Goal: Task Accomplishment & Management: Use online tool/utility

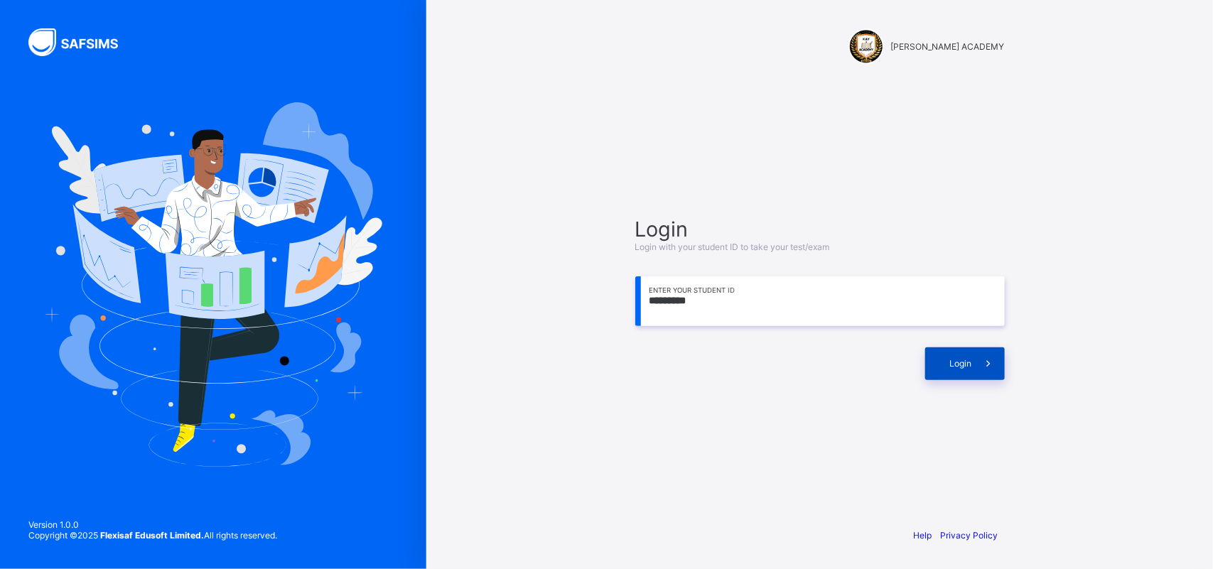
type input "*********"
click at [946, 361] on div "Login" at bounding box center [966, 364] width 80 height 33
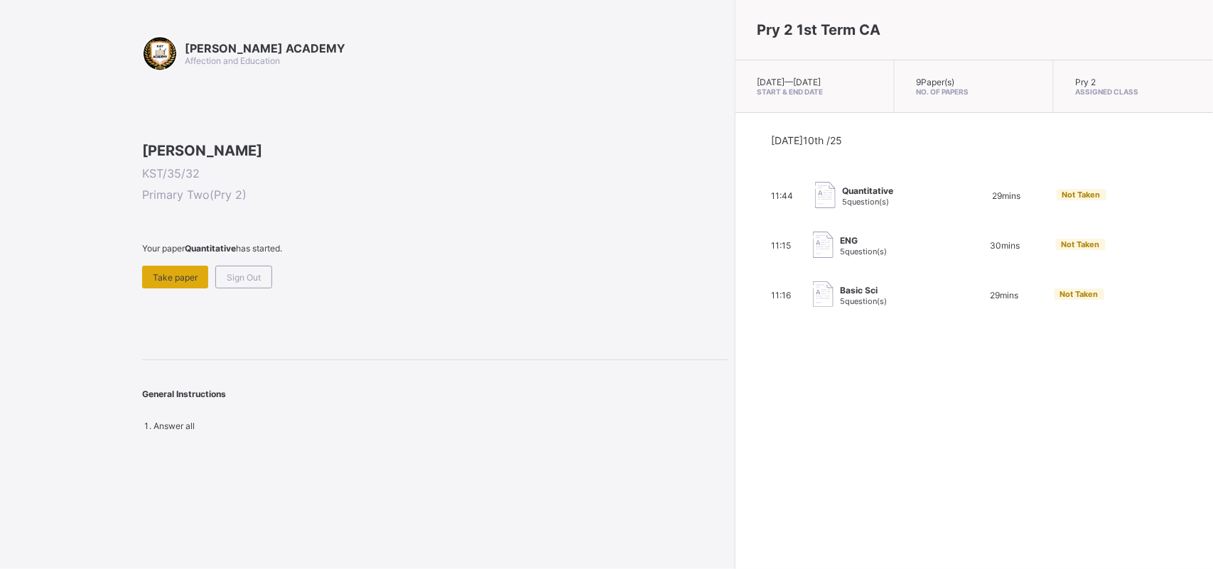
click at [196, 283] on span "Take paper" at bounding box center [175, 277] width 45 height 11
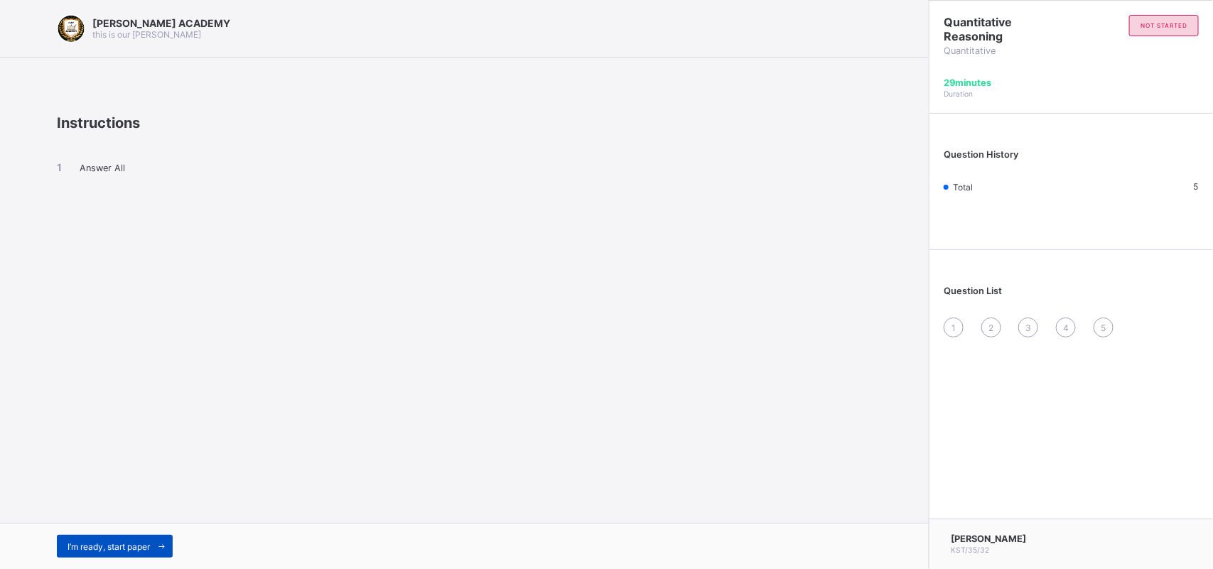
click at [137, 542] on span "I’m ready, start paper" at bounding box center [109, 547] width 82 height 11
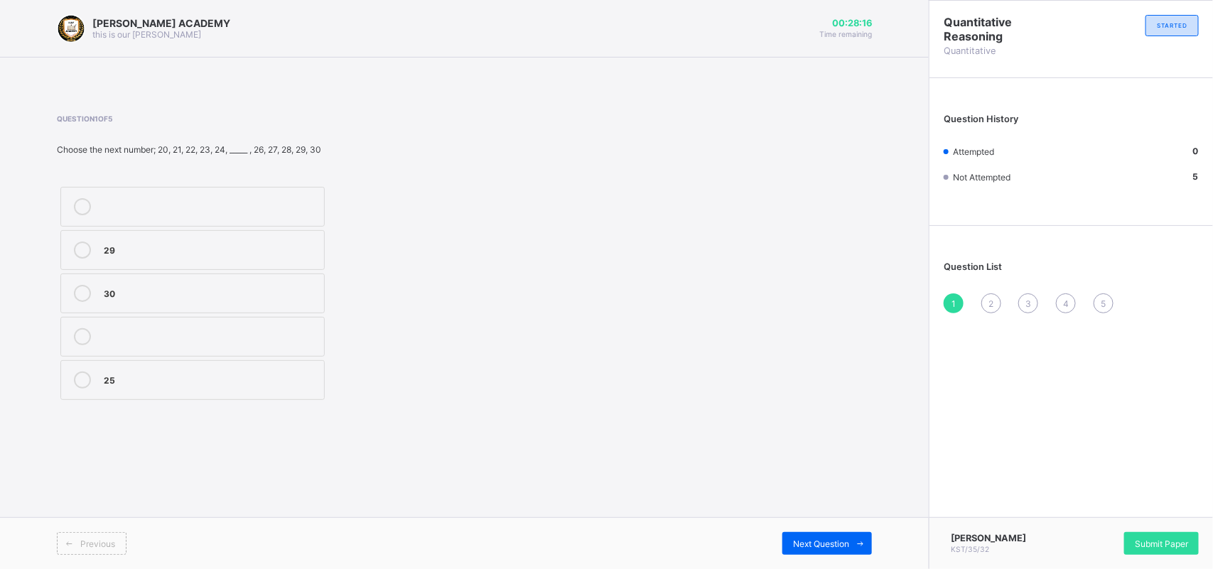
click at [302, 397] on label "25" at bounding box center [192, 380] width 264 height 40
click at [821, 545] on span "Next Question" at bounding box center [821, 544] width 56 height 11
click at [231, 342] on div "104" at bounding box center [210, 335] width 213 height 14
click at [826, 535] on div "Next Question" at bounding box center [828, 543] width 90 height 23
click at [181, 198] on div "20" at bounding box center [210, 205] width 213 height 14
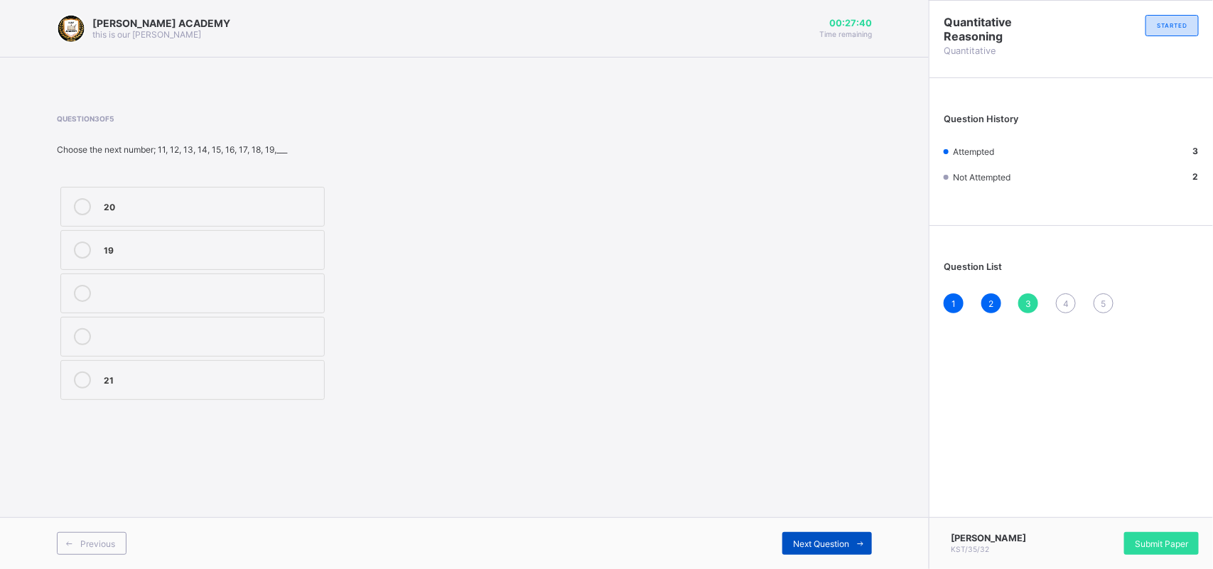
click at [826, 537] on div "Next Question" at bounding box center [828, 543] width 90 height 23
click at [193, 197] on label "209" at bounding box center [192, 207] width 264 height 40
click at [829, 537] on div "Next Question" at bounding box center [828, 543] width 90 height 23
click at [149, 395] on label "70" at bounding box center [192, 380] width 264 height 40
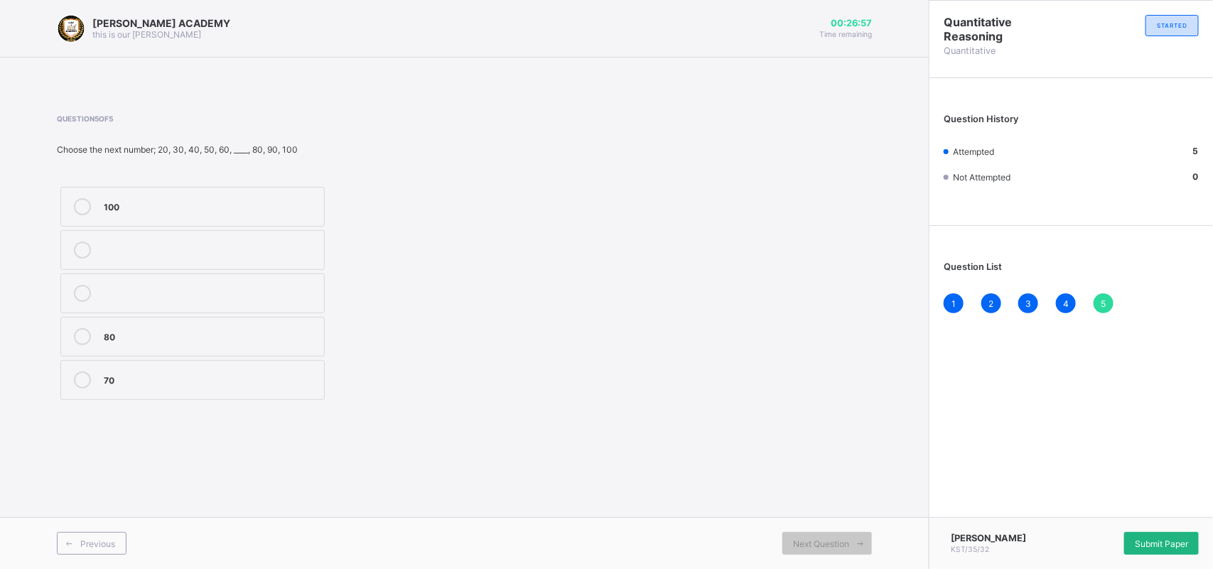
click at [1141, 539] on span "Submit Paper" at bounding box center [1161, 544] width 53 height 11
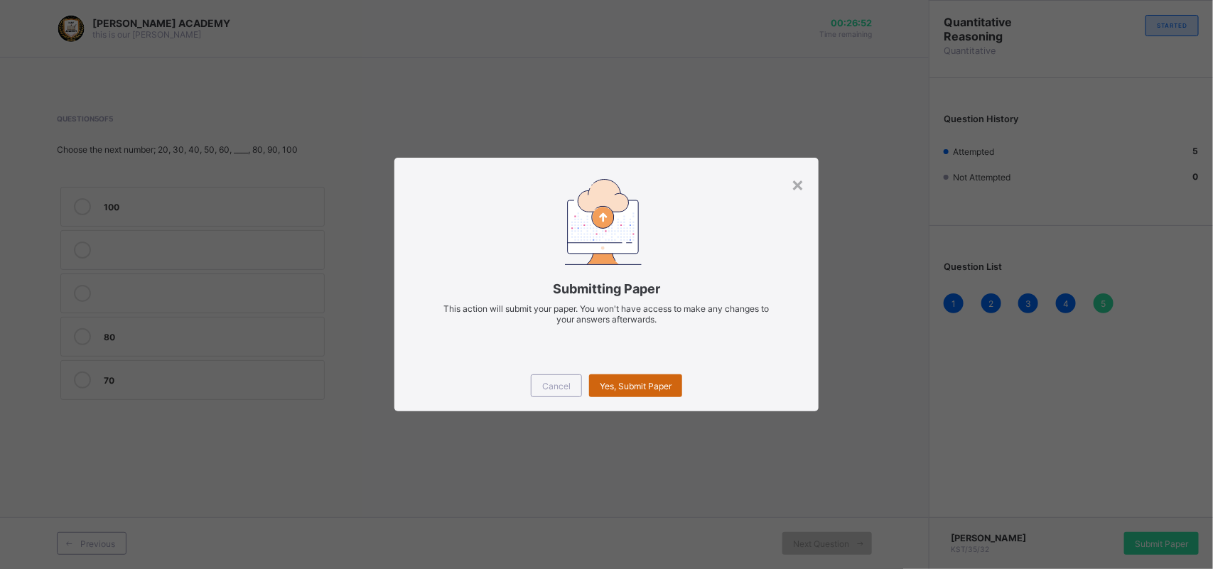
click at [644, 382] on span "Yes, Submit Paper" at bounding box center [636, 386] width 72 height 11
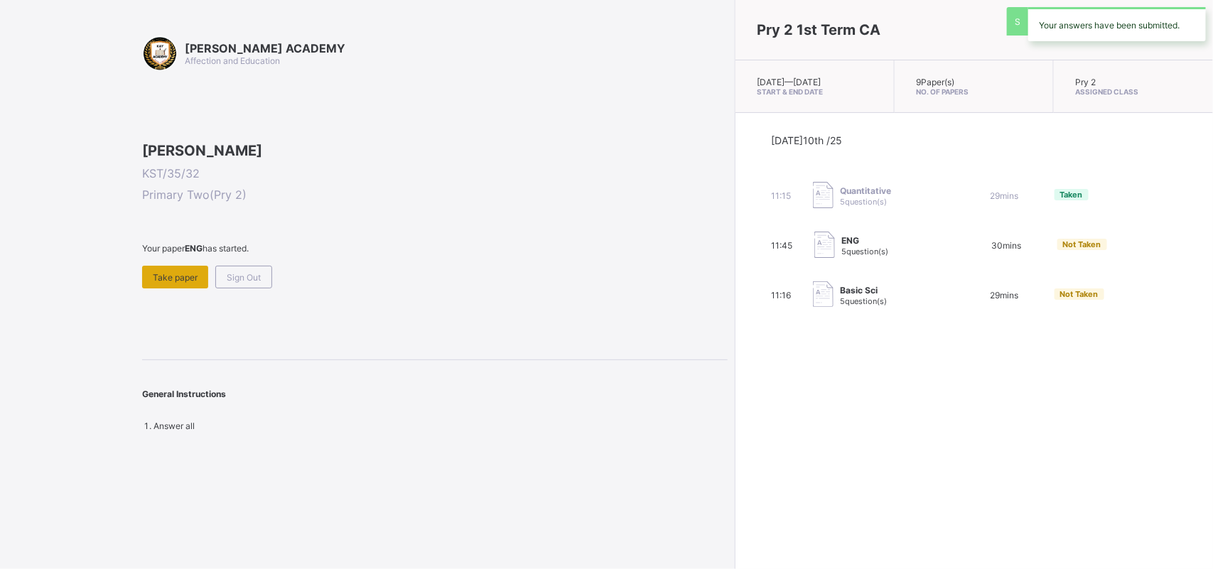
click at [198, 289] on div "Take paper" at bounding box center [175, 277] width 66 height 23
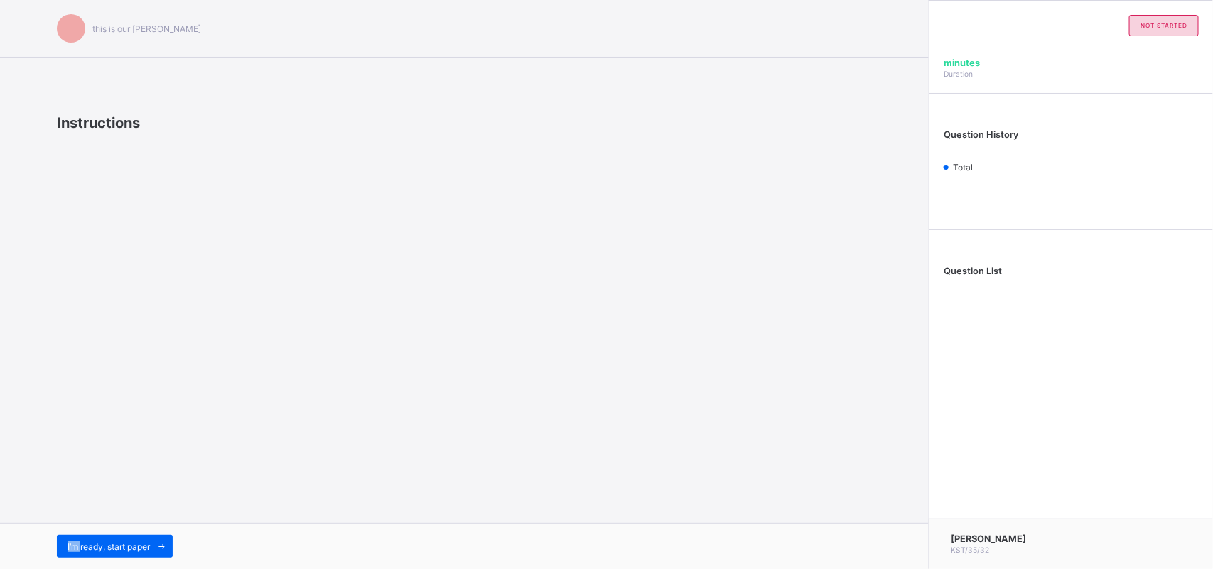
click at [198, 360] on div "this is our [PERSON_NAME] Instructions I’m ready, start paper" at bounding box center [464, 284] width 929 height 569
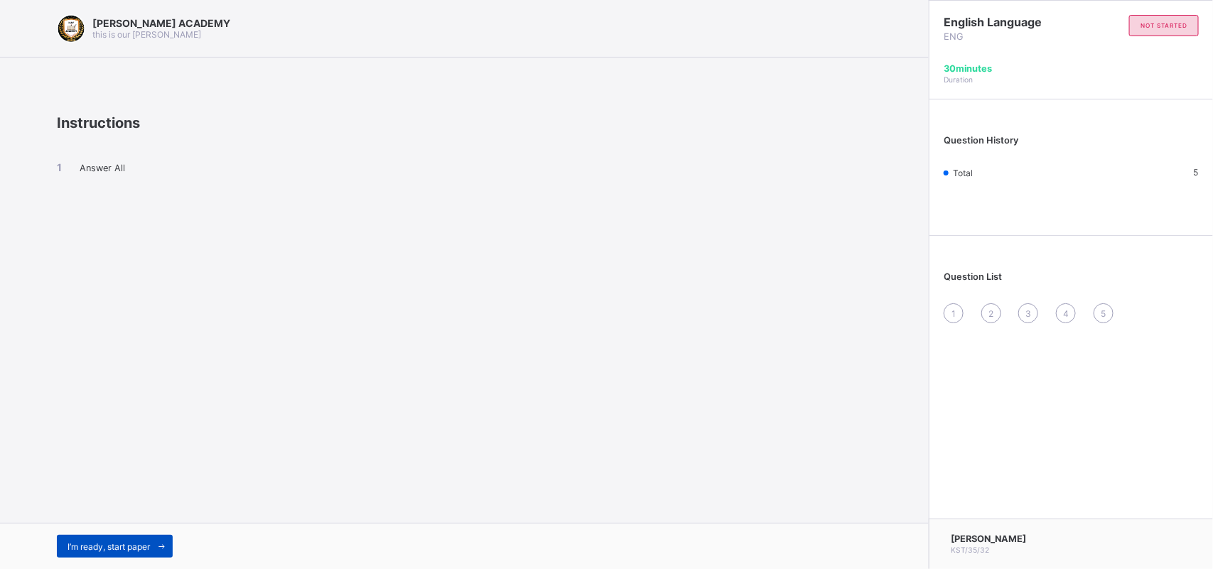
click at [102, 556] on div "I’m ready, start paper" at bounding box center [115, 546] width 116 height 23
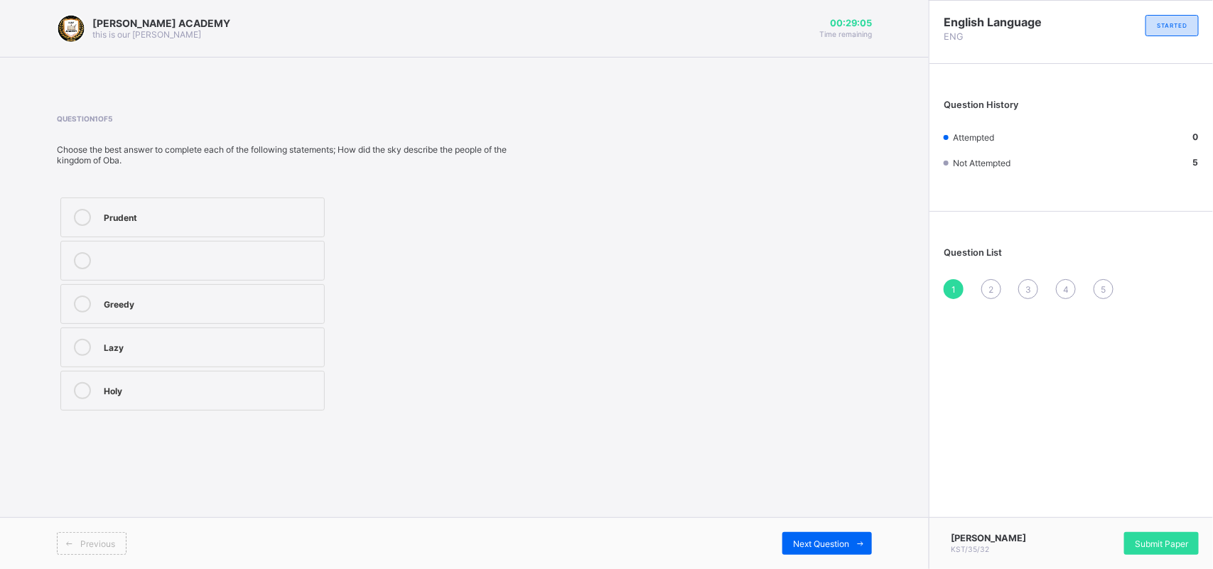
click at [171, 222] on div "Prudent" at bounding box center [210, 217] width 213 height 17
click at [784, 528] on div "Previous Next Question" at bounding box center [464, 544] width 929 height 52
click at [840, 540] on span "Next Question" at bounding box center [821, 544] width 56 height 11
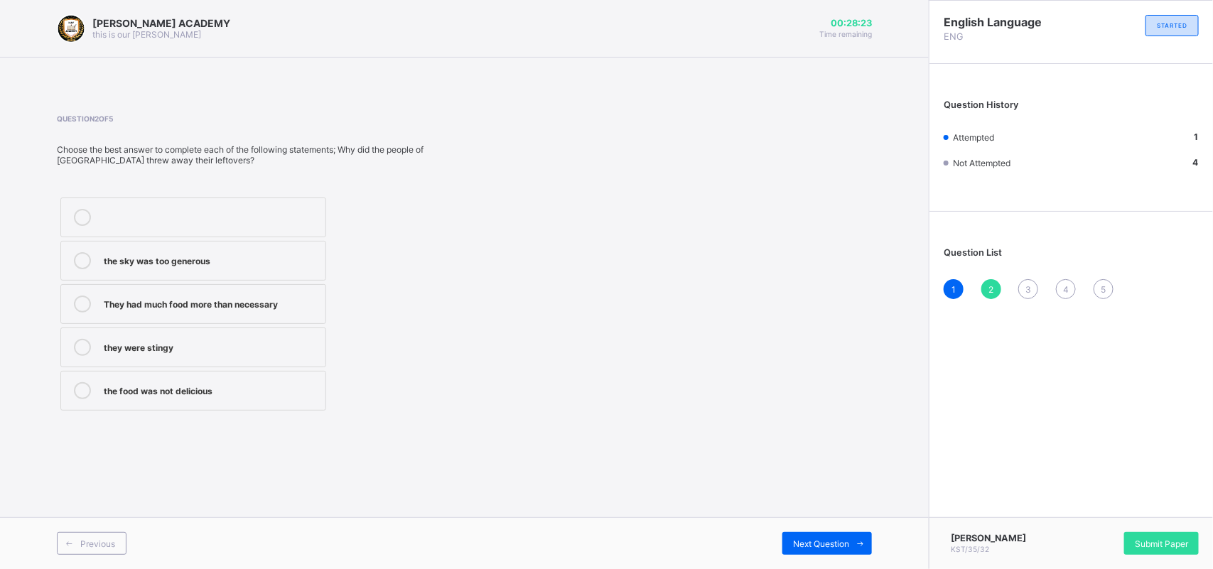
click at [197, 296] on div "They had much food more than necessary" at bounding box center [211, 303] width 215 height 14
click at [830, 534] on div "Next Question" at bounding box center [828, 543] width 90 height 23
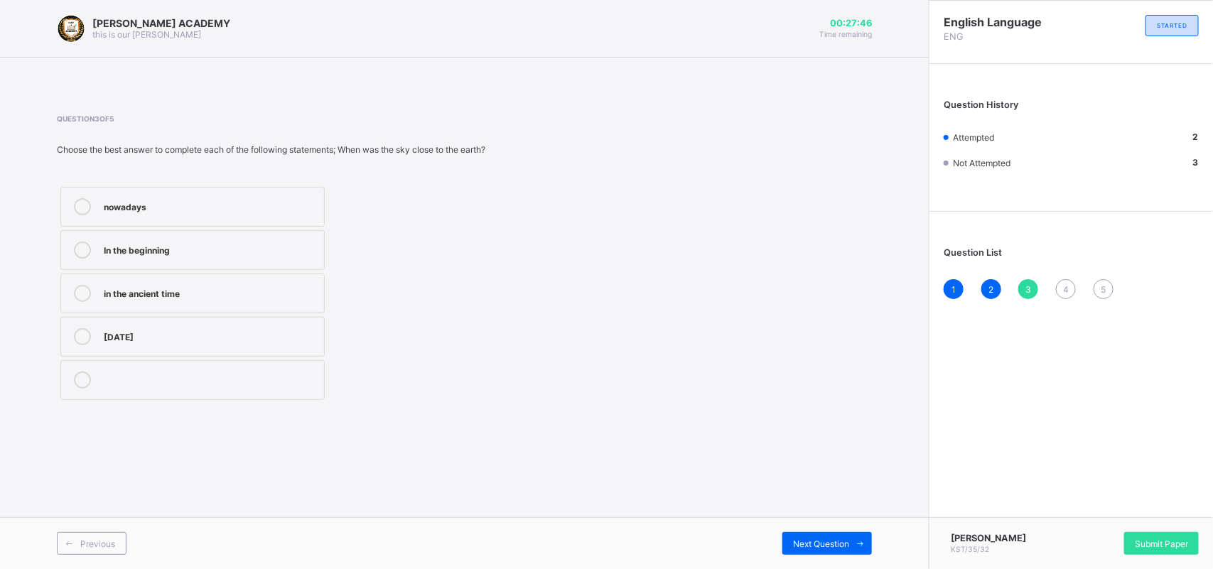
click at [189, 210] on div "nowadays" at bounding box center [210, 205] width 213 height 14
click at [820, 547] on span "Next Question" at bounding box center [821, 544] width 56 height 11
click at [186, 210] on div "Happy" at bounding box center [211, 216] width 215 height 14
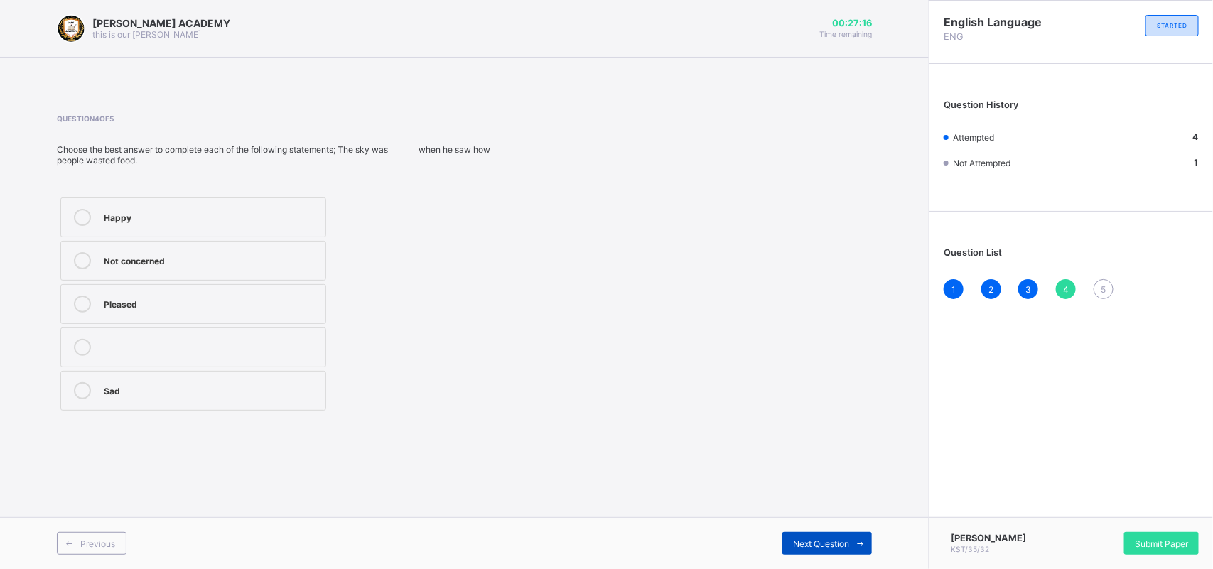
click at [832, 547] on span "Next Question" at bounding box center [821, 544] width 56 height 11
click at [258, 210] on div "Food" at bounding box center [210, 216] width 213 height 14
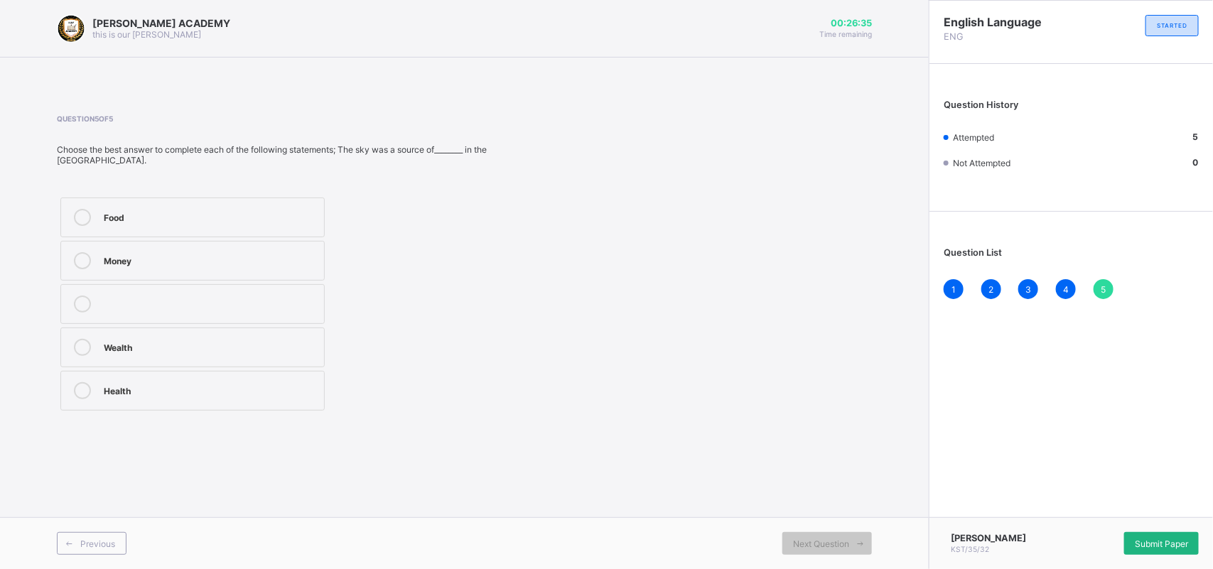
click at [1142, 533] on div "Submit Paper" at bounding box center [1162, 543] width 75 height 23
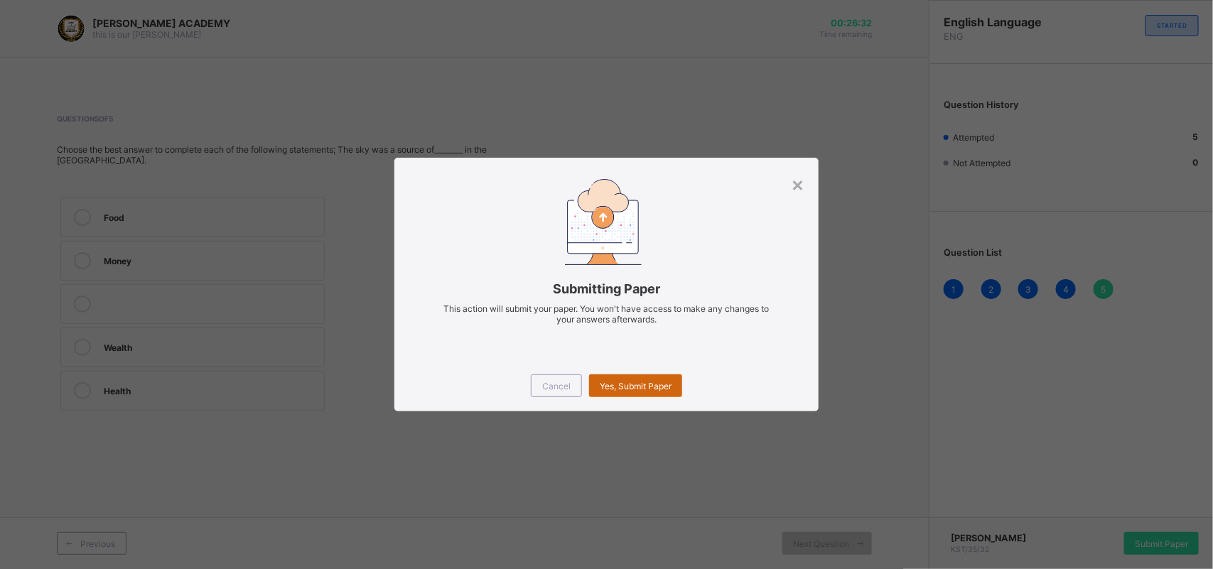
click at [623, 382] on span "Yes, Submit Paper" at bounding box center [636, 386] width 72 height 11
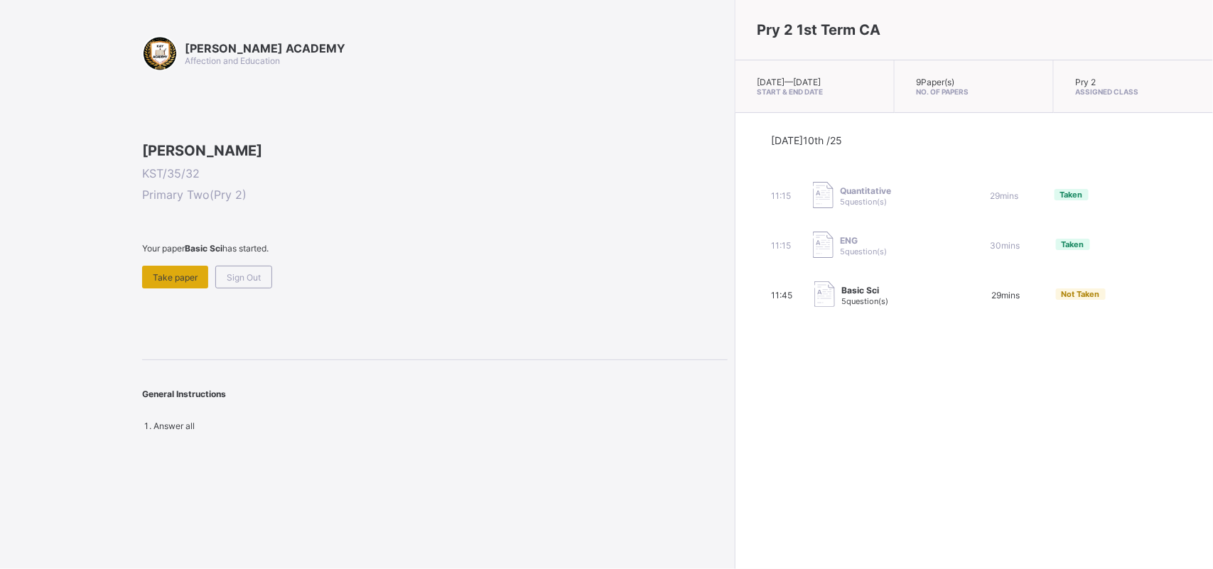
click at [183, 283] on span "Take paper" at bounding box center [175, 277] width 45 height 11
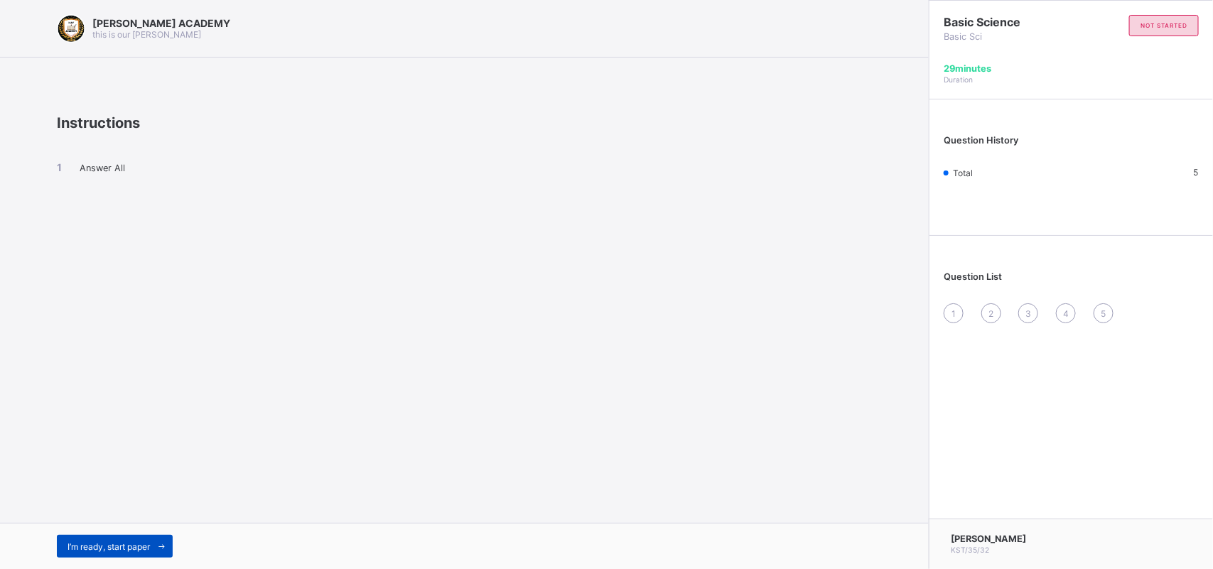
click at [102, 540] on div "I’m ready, start paper" at bounding box center [115, 546] width 116 height 23
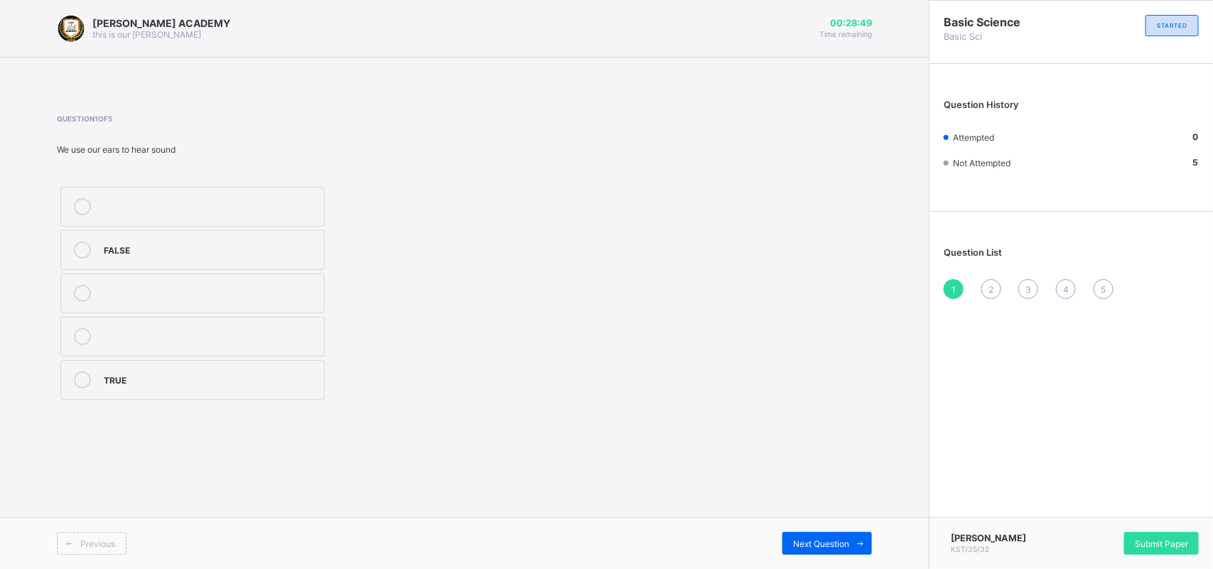
click at [156, 372] on div "TRUE" at bounding box center [210, 379] width 213 height 14
click at [815, 542] on span "Next Question" at bounding box center [821, 544] width 56 height 11
click at [253, 203] on div "See" at bounding box center [210, 205] width 213 height 14
click at [818, 539] on span "Next Question" at bounding box center [821, 544] width 56 height 11
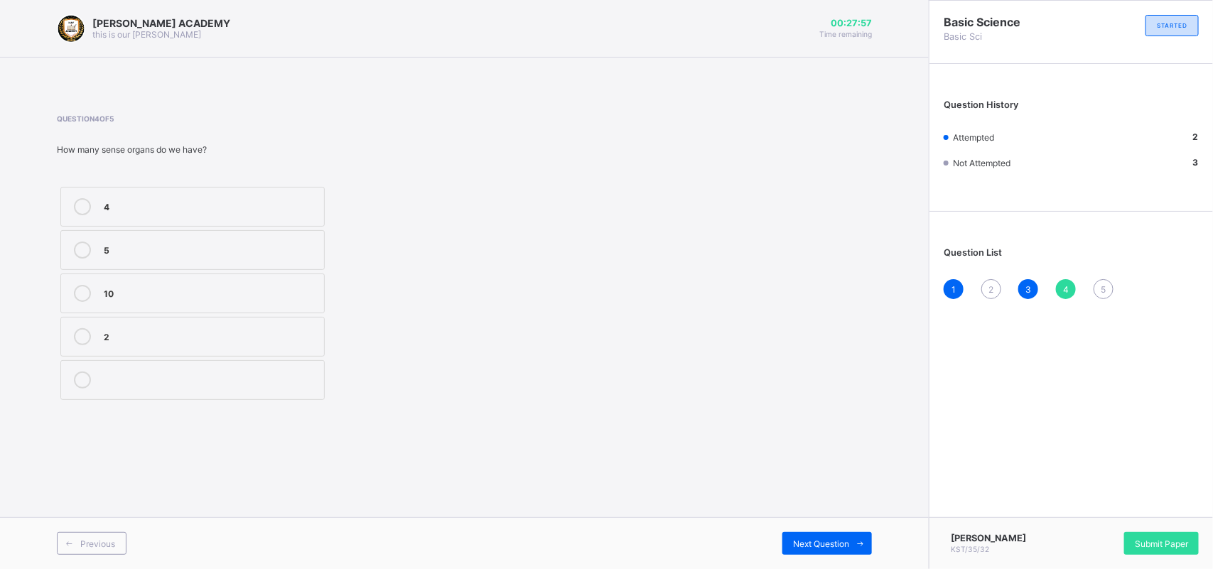
click at [199, 208] on div "4" at bounding box center [210, 205] width 213 height 14
click at [802, 537] on div "Next Question" at bounding box center [828, 543] width 90 height 23
click at [115, 390] on label "Sense organs" at bounding box center [192, 380] width 264 height 40
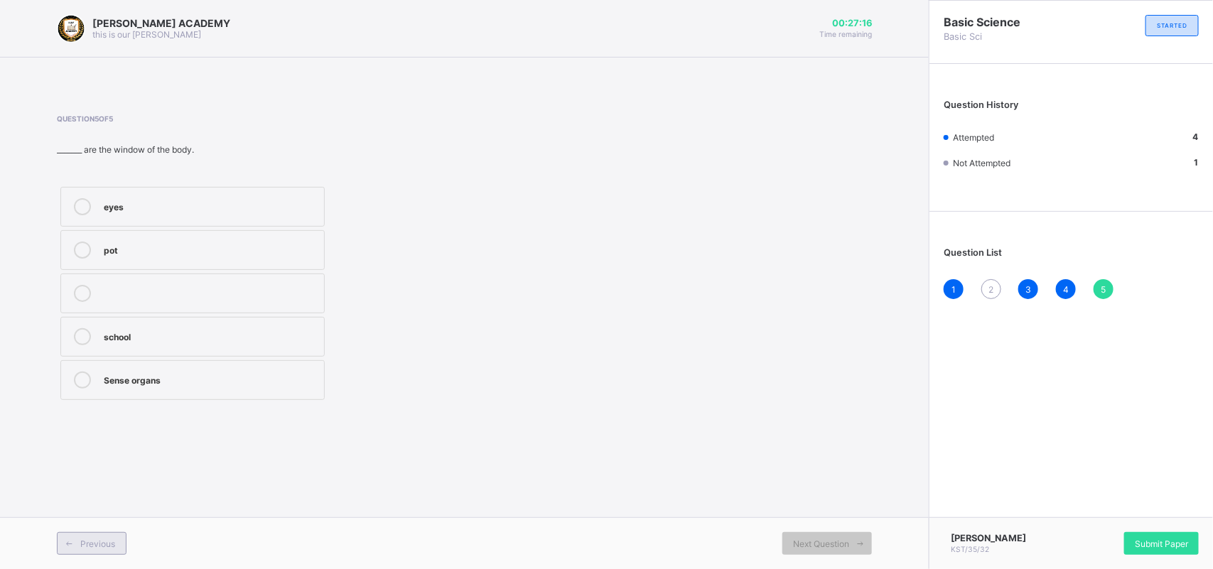
click at [115, 539] on div "Previous" at bounding box center [92, 543] width 70 height 23
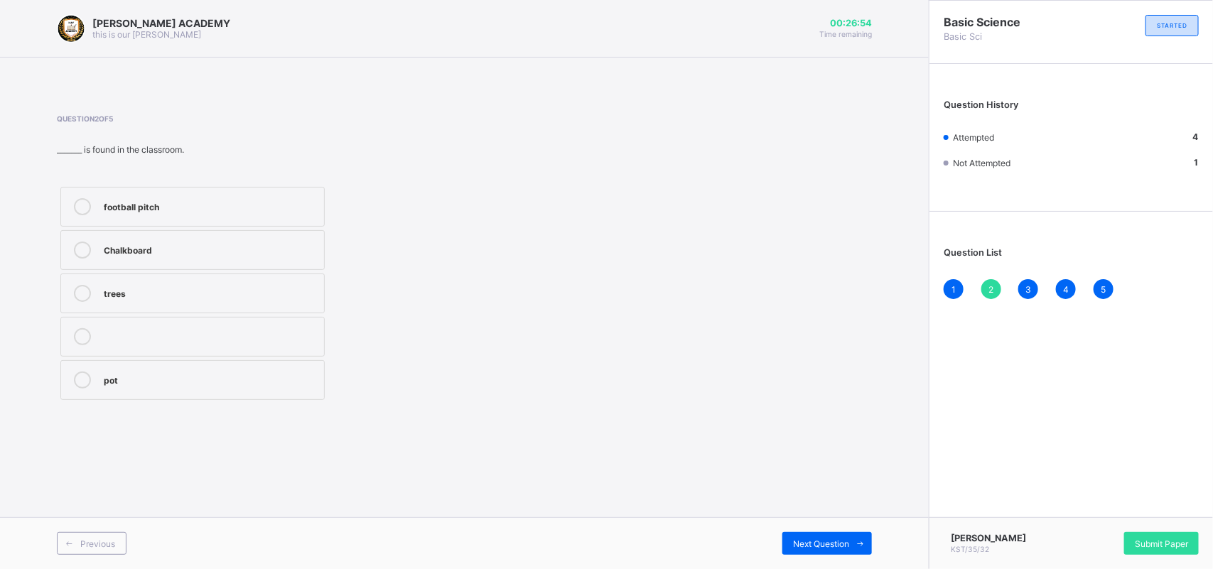
click at [172, 247] on div "Chalkboard" at bounding box center [210, 249] width 213 height 14
click at [851, 546] on span at bounding box center [861, 543] width 23 height 23
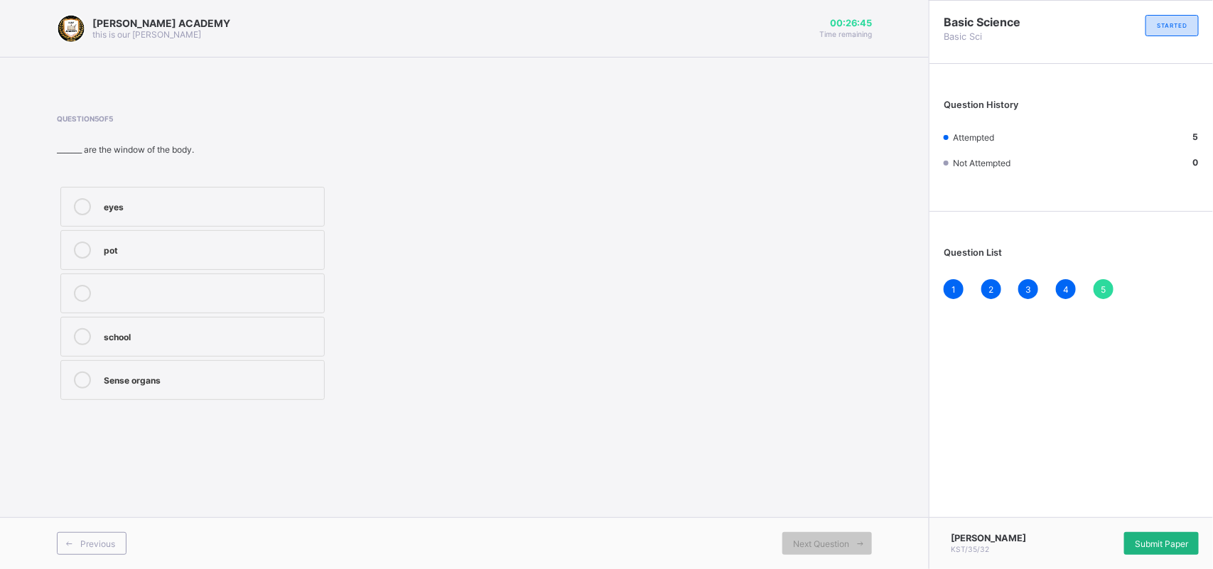
click at [1131, 532] on div "Submit Paper" at bounding box center [1162, 543] width 75 height 23
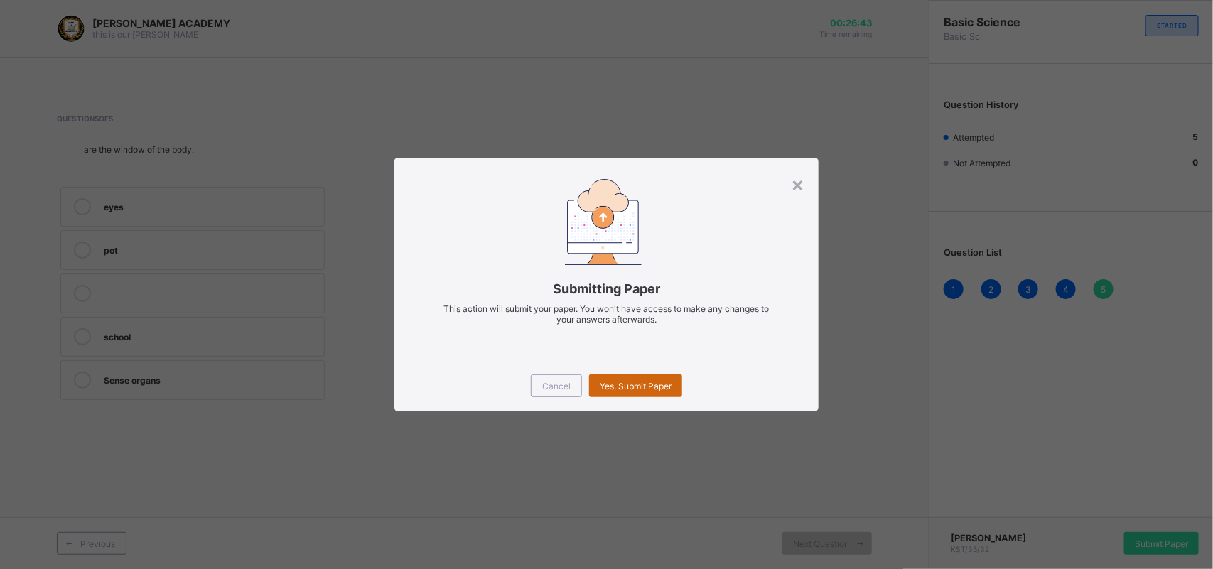
click at [669, 385] on span "Yes, Submit Paper" at bounding box center [636, 386] width 72 height 11
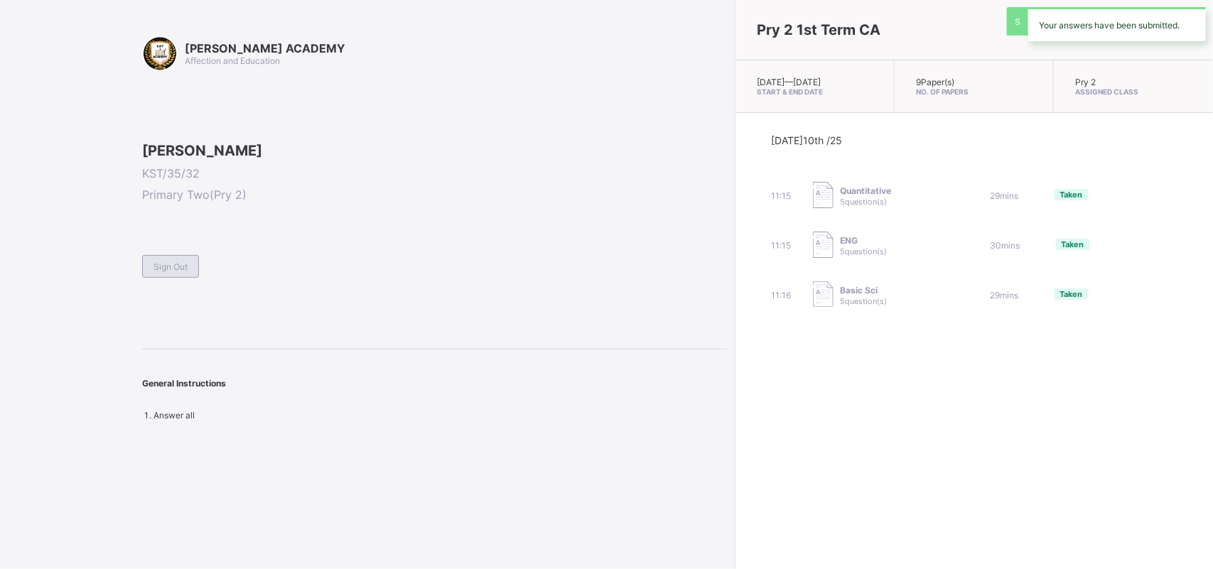
click at [155, 272] on span "Sign Out" at bounding box center [171, 267] width 34 height 11
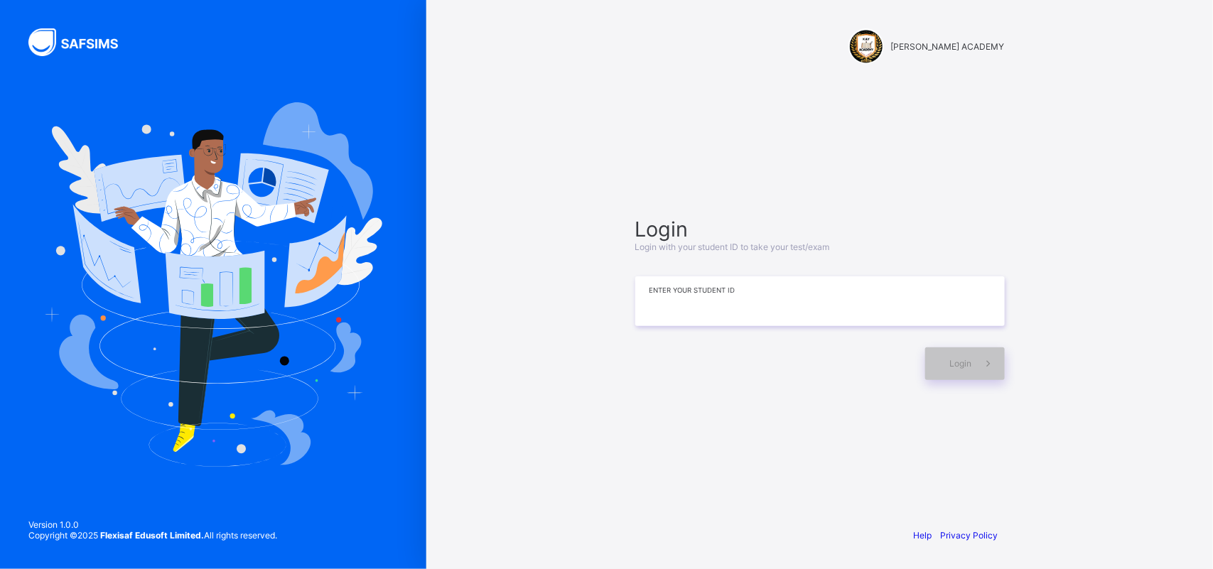
click at [673, 299] on input at bounding box center [821, 302] width 370 height 50
type input "**********"
click at [933, 354] on div "Login" at bounding box center [966, 364] width 80 height 33
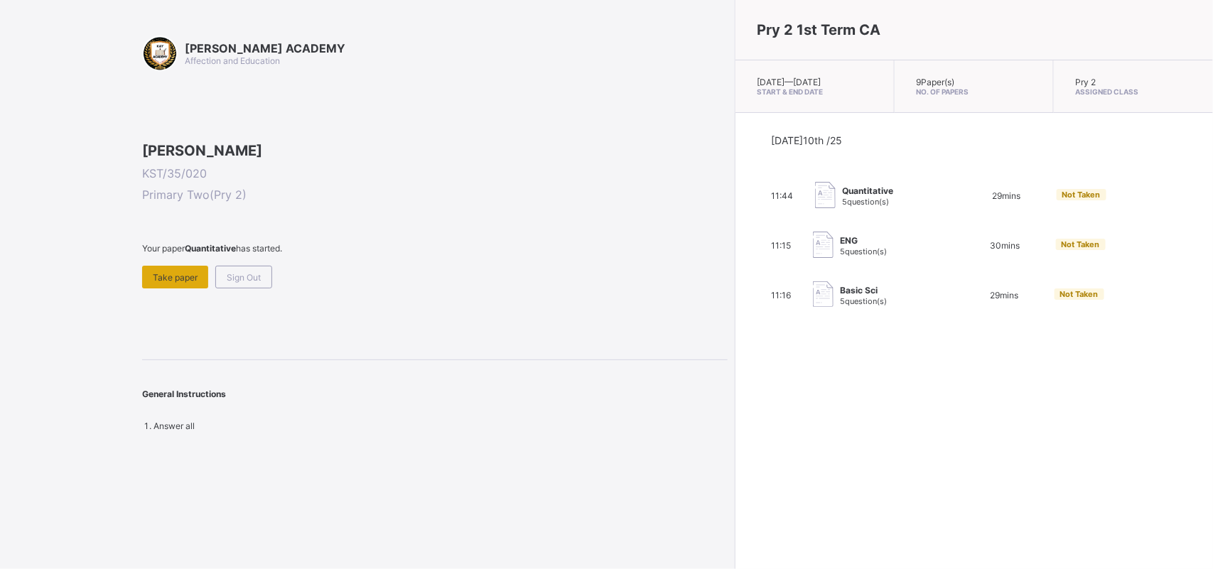
click at [174, 283] on span "Take paper" at bounding box center [175, 277] width 45 height 11
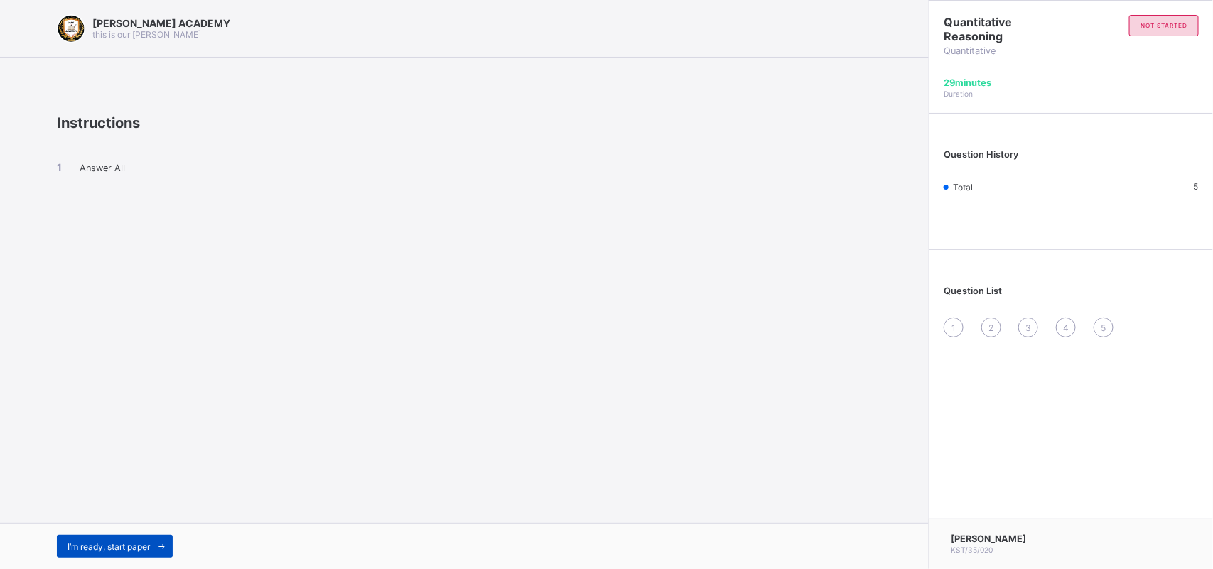
click at [127, 539] on div "I’m ready, start paper" at bounding box center [115, 546] width 116 height 23
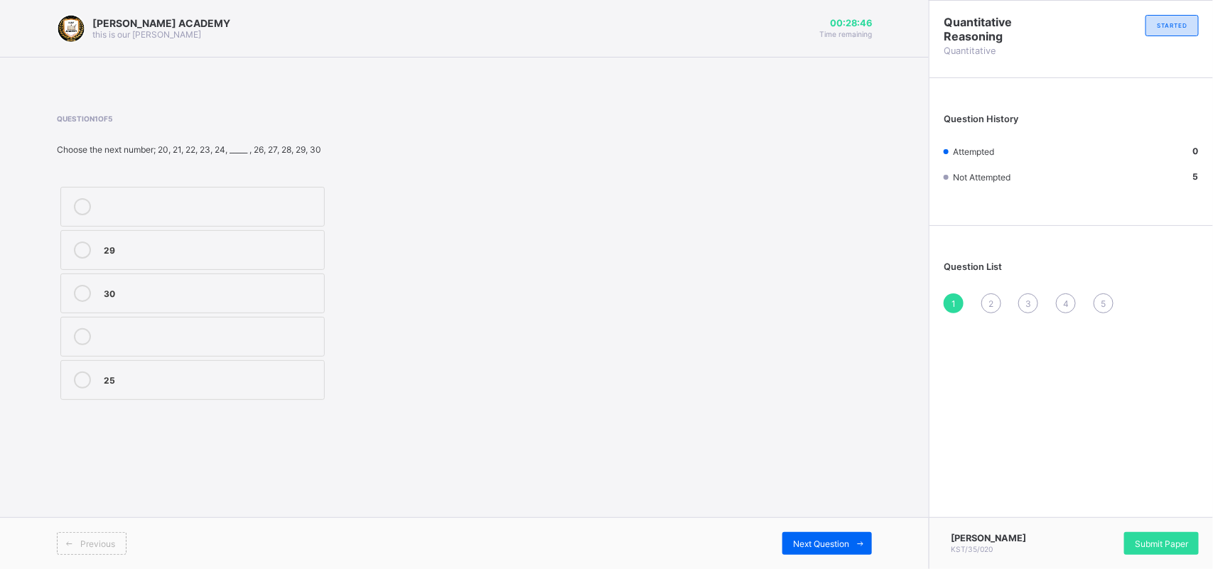
click at [110, 381] on div "25" at bounding box center [210, 379] width 213 height 14
click at [823, 534] on div "Next Question" at bounding box center [828, 543] width 90 height 23
click at [274, 332] on div "104" at bounding box center [210, 335] width 213 height 14
click at [815, 533] on div "Next Question" at bounding box center [828, 543] width 90 height 23
click at [244, 199] on div "20" at bounding box center [210, 205] width 213 height 14
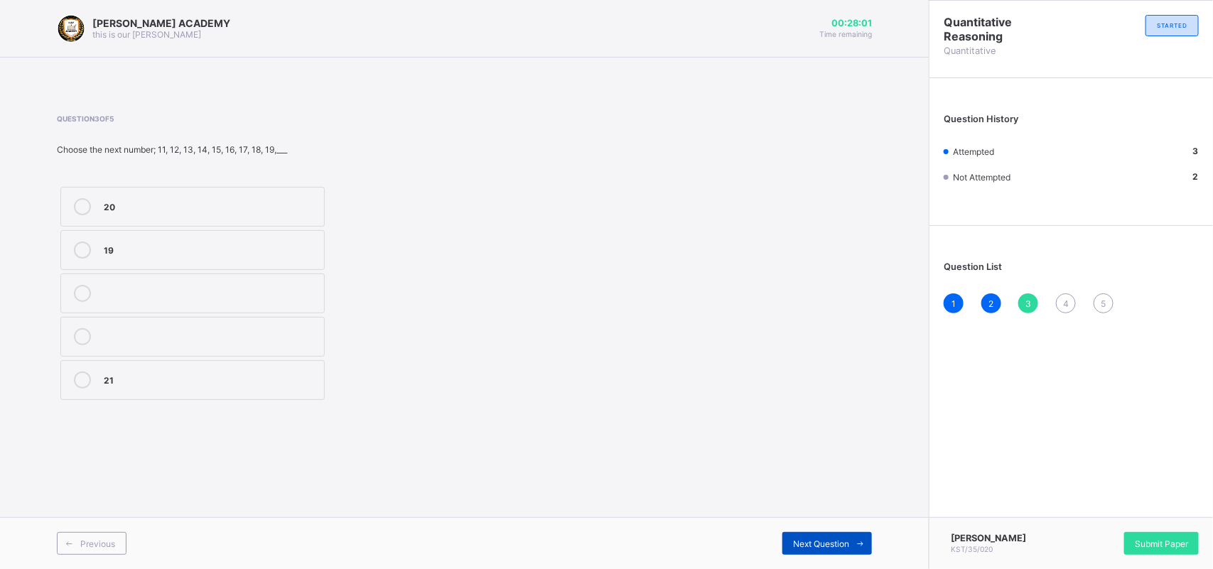
click at [825, 541] on span "Next Question" at bounding box center [821, 544] width 56 height 11
drag, startPoint x: 560, startPoint y: 435, endPoint x: 336, endPoint y: 194, distance: 329.0
click at [336, 194] on div "[PERSON_NAME] ACADEMY this is our [PERSON_NAME] 00:27:56 Time remaining Questio…" at bounding box center [464, 284] width 929 height 569
click at [304, 190] on label "209" at bounding box center [192, 207] width 264 height 40
click at [822, 539] on span "Next Question" at bounding box center [821, 544] width 56 height 11
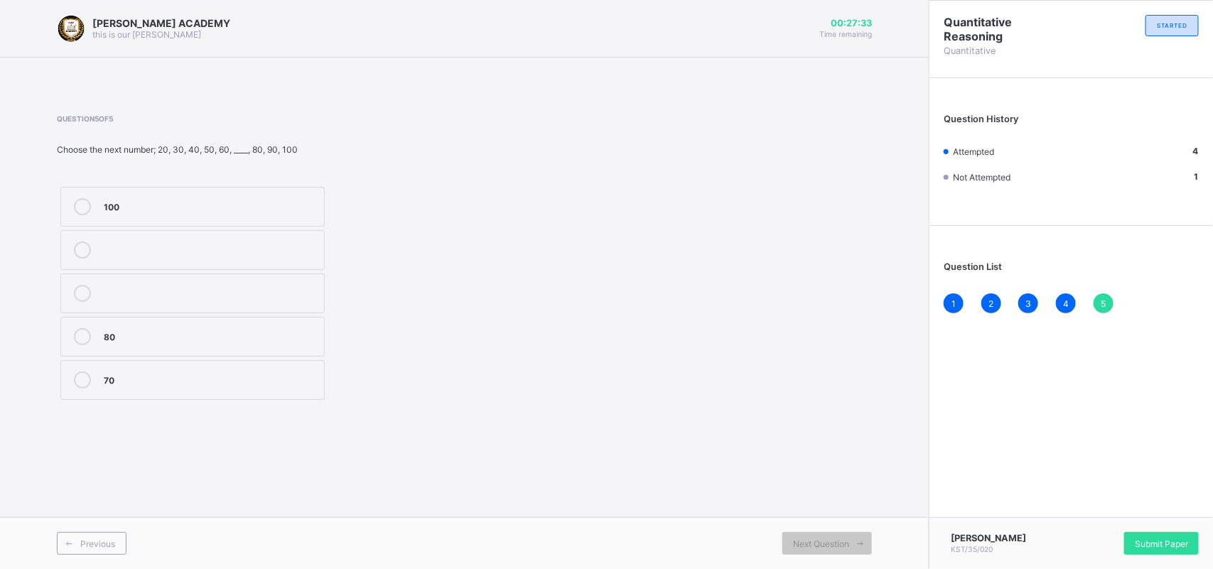
click at [231, 378] on div "70" at bounding box center [210, 379] width 213 height 14
click at [1152, 535] on div "Submit Paper" at bounding box center [1162, 543] width 75 height 23
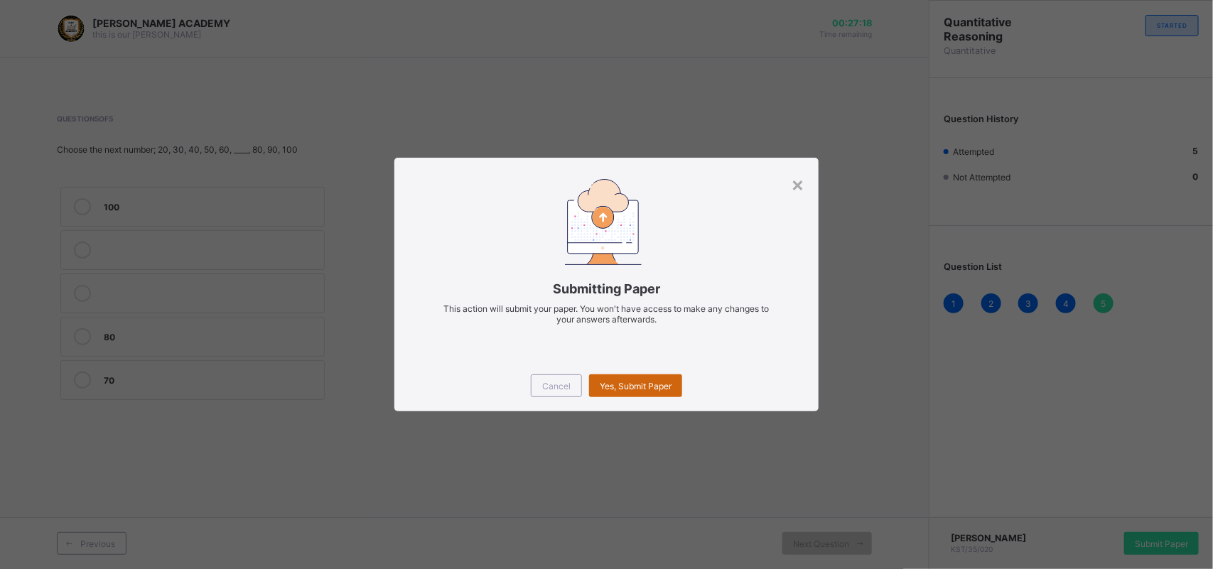
click at [661, 377] on div "Yes, Submit Paper" at bounding box center [635, 386] width 93 height 23
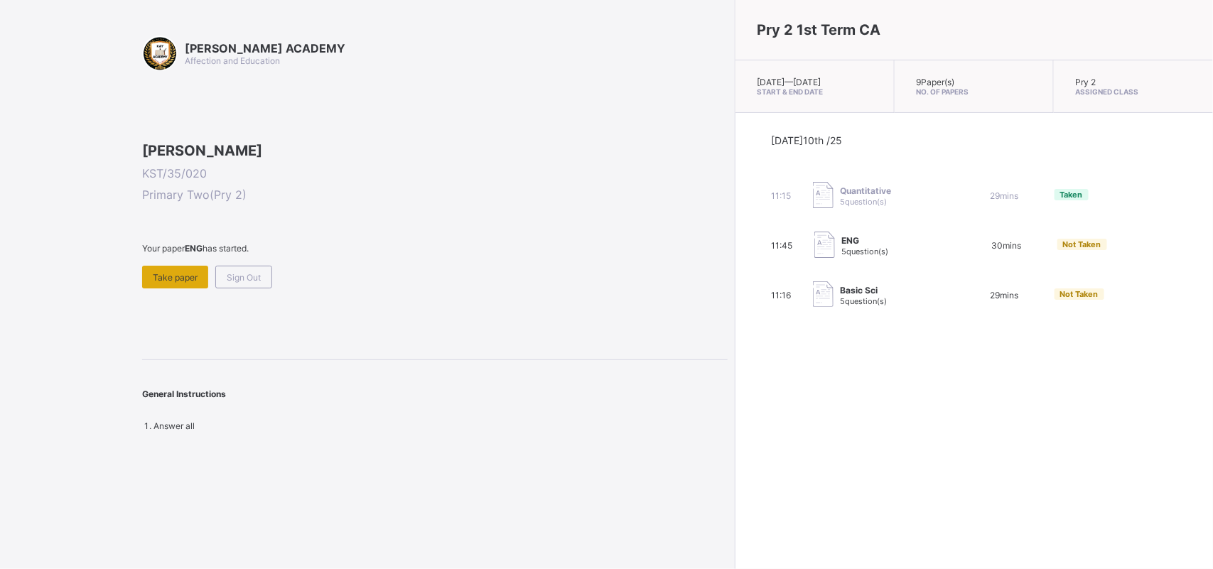
click at [179, 283] on span "Take paper" at bounding box center [175, 277] width 45 height 11
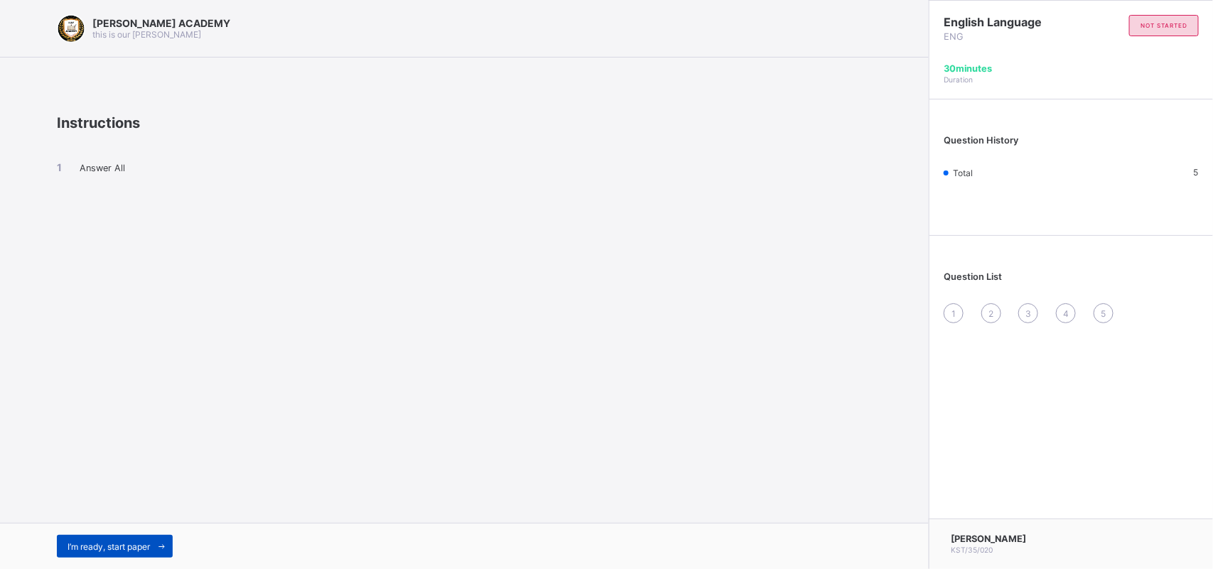
click at [142, 542] on span "I’m ready, start paper" at bounding box center [109, 547] width 82 height 11
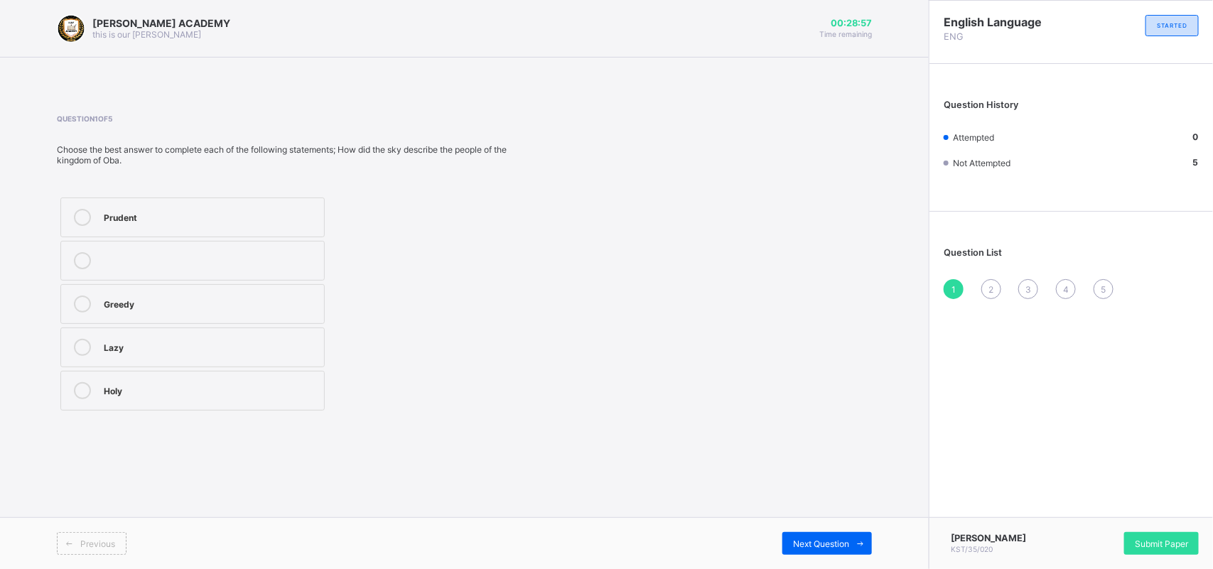
click at [129, 306] on div "Greedy" at bounding box center [210, 303] width 213 height 14
click at [798, 532] on div "Next Question" at bounding box center [828, 543] width 90 height 23
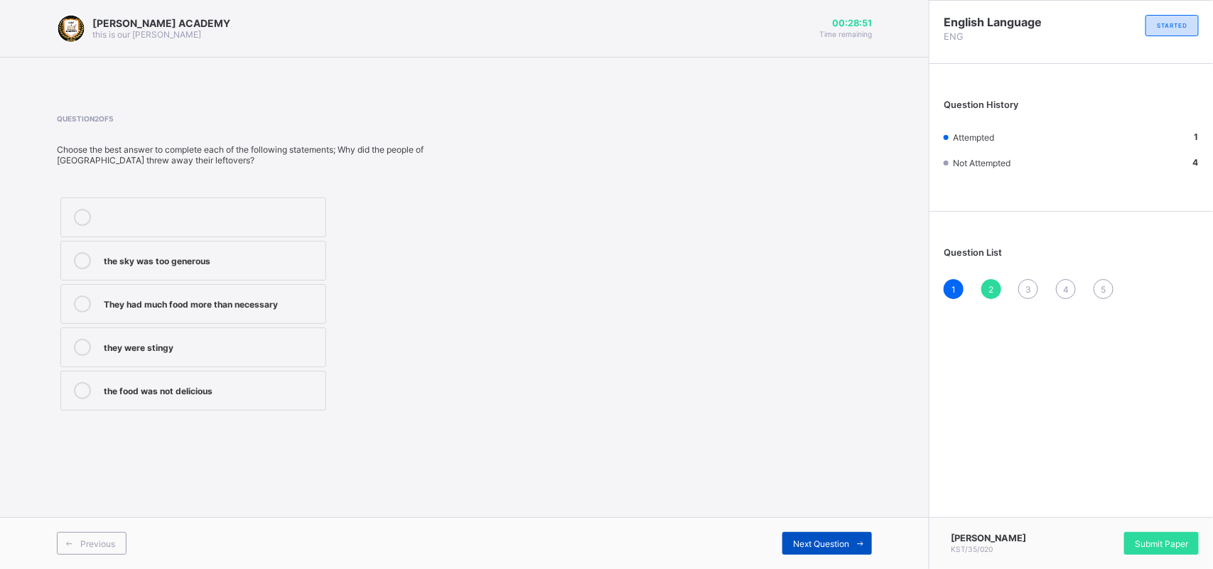
click at [798, 532] on div "Next Question" at bounding box center [828, 543] width 90 height 23
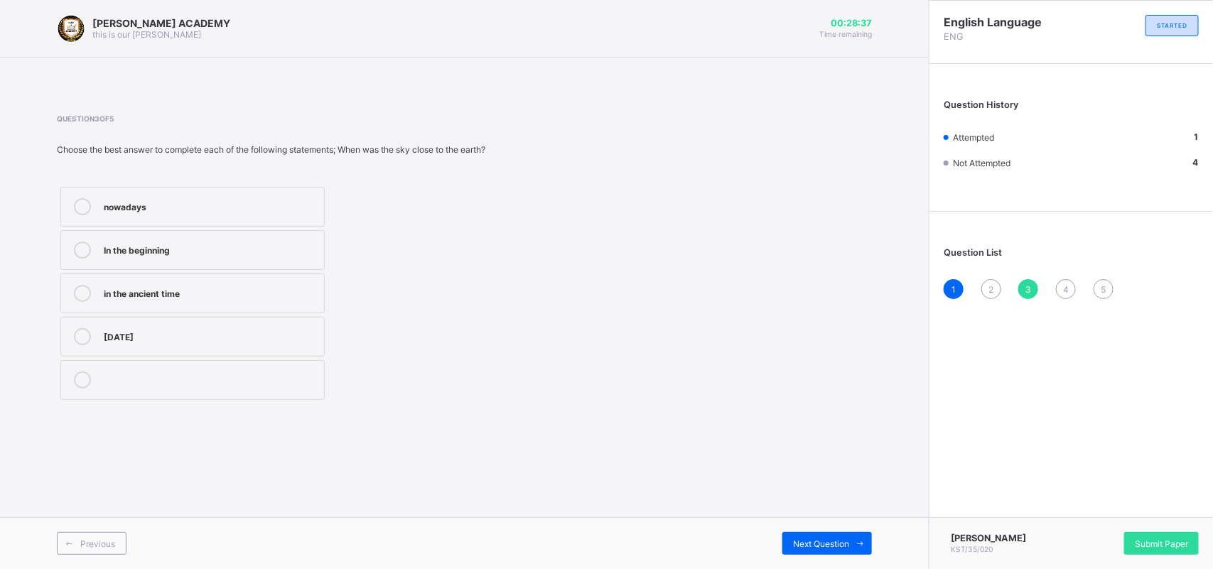
click at [228, 242] on div "In the beginning" at bounding box center [210, 249] width 213 height 14
click at [992, 279] on div "2" at bounding box center [992, 289] width 20 height 20
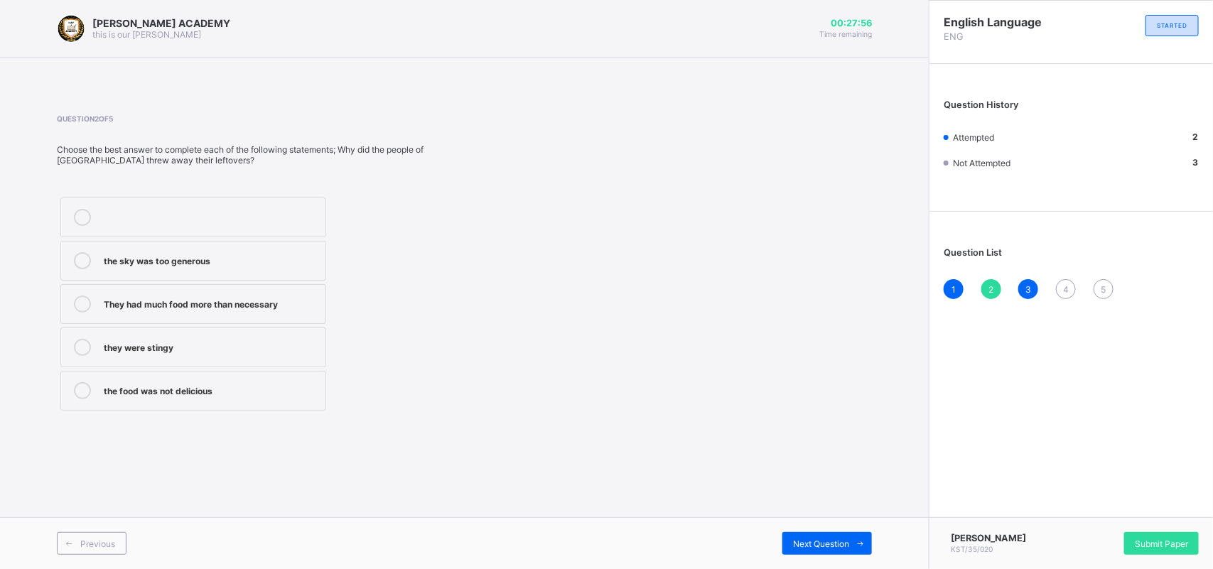
click at [257, 296] on div "They had much food more than necessary" at bounding box center [211, 303] width 215 height 14
click at [825, 541] on span "Next Question" at bounding box center [821, 544] width 56 height 11
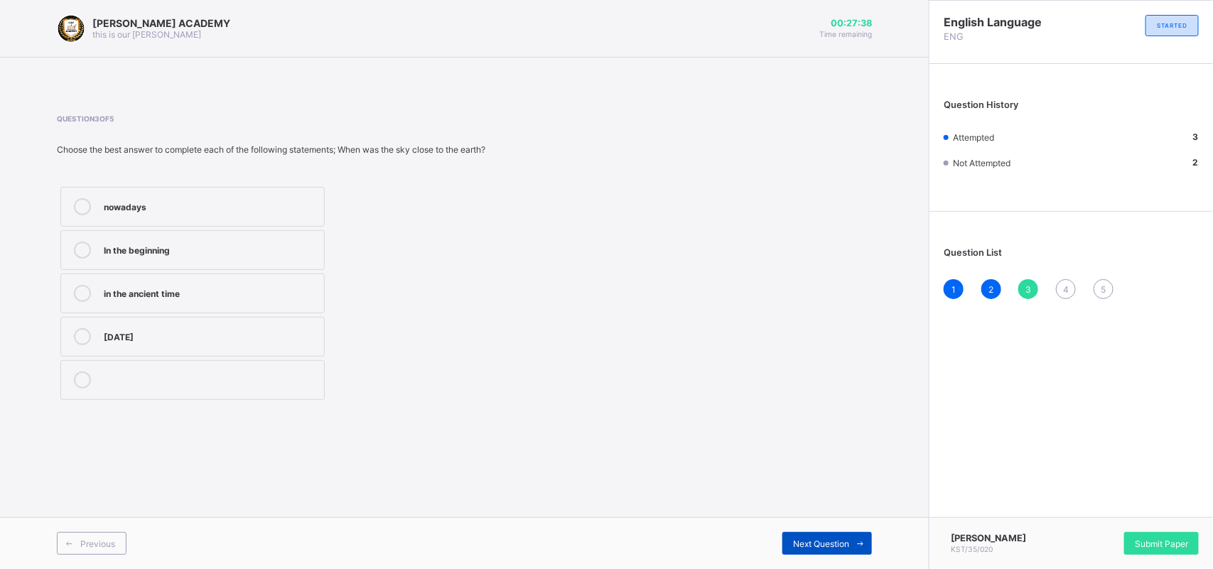
click at [825, 541] on span "Next Question" at bounding box center [821, 544] width 56 height 11
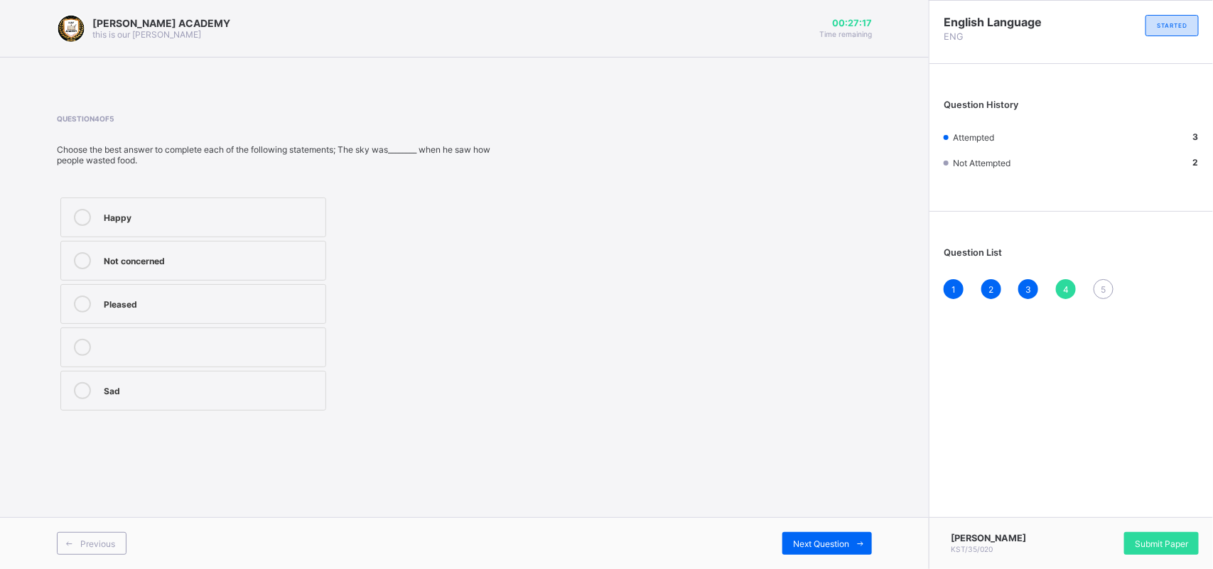
click at [294, 382] on div "Sad" at bounding box center [211, 389] width 215 height 14
click at [847, 535] on div "Next Question" at bounding box center [828, 543] width 90 height 23
click at [274, 207] on label "Food" at bounding box center [192, 218] width 264 height 40
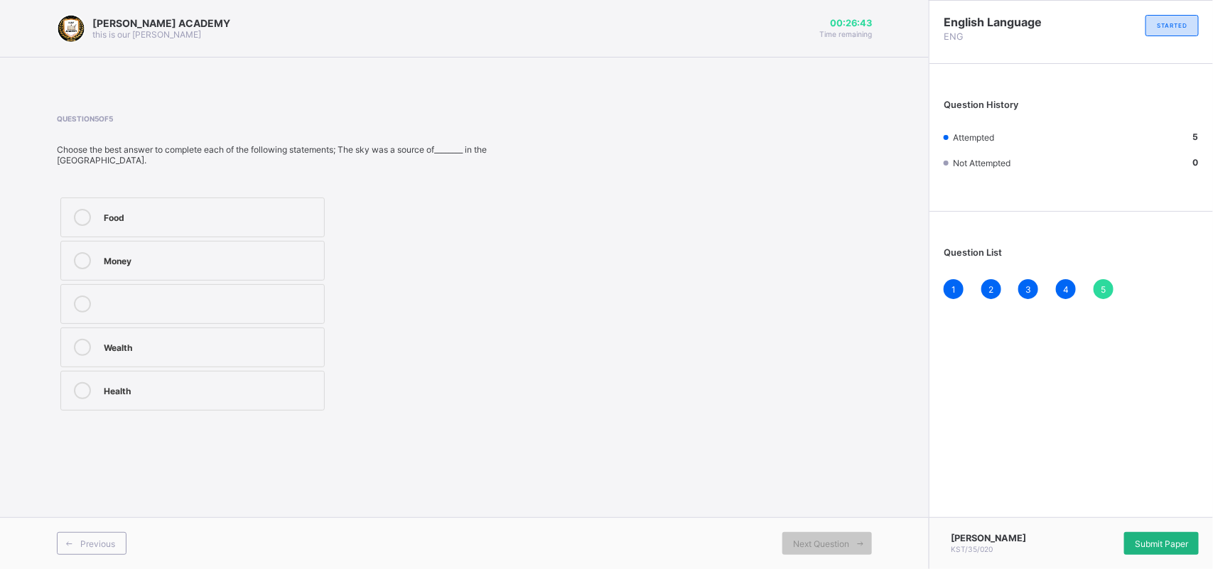
click at [1157, 532] on div "Submit Paper" at bounding box center [1162, 543] width 75 height 23
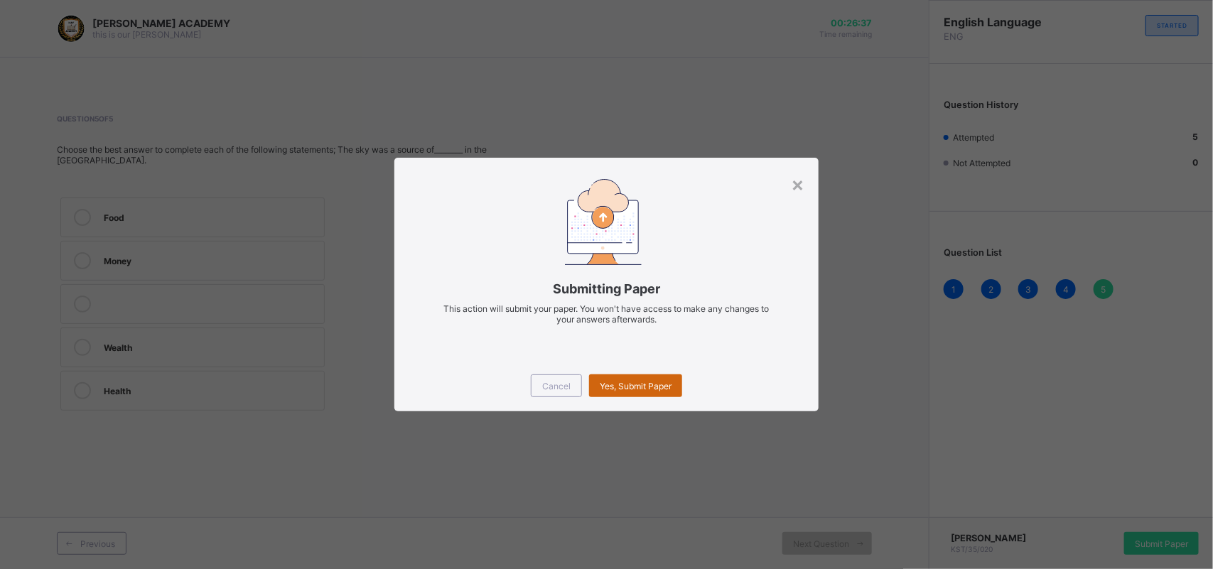
click at [659, 377] on div "Yes, Submit Paper" at bounding box center [635, 386] width 93 height 23
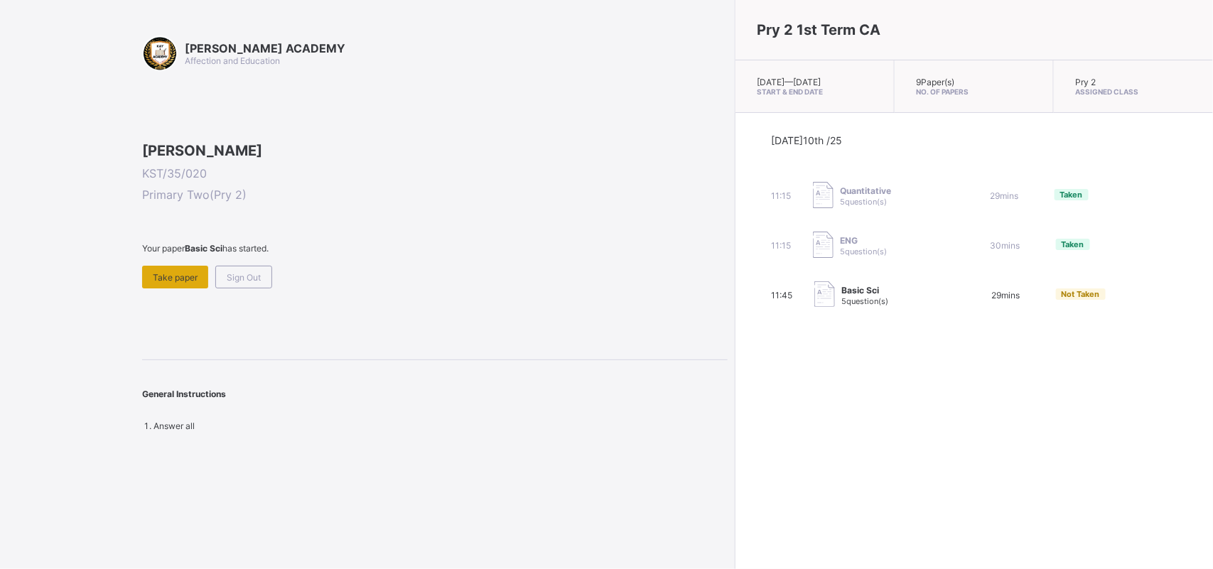
click at [181, 283] on span "Take paper" at bounding box center [175, 277] width 45 height 11
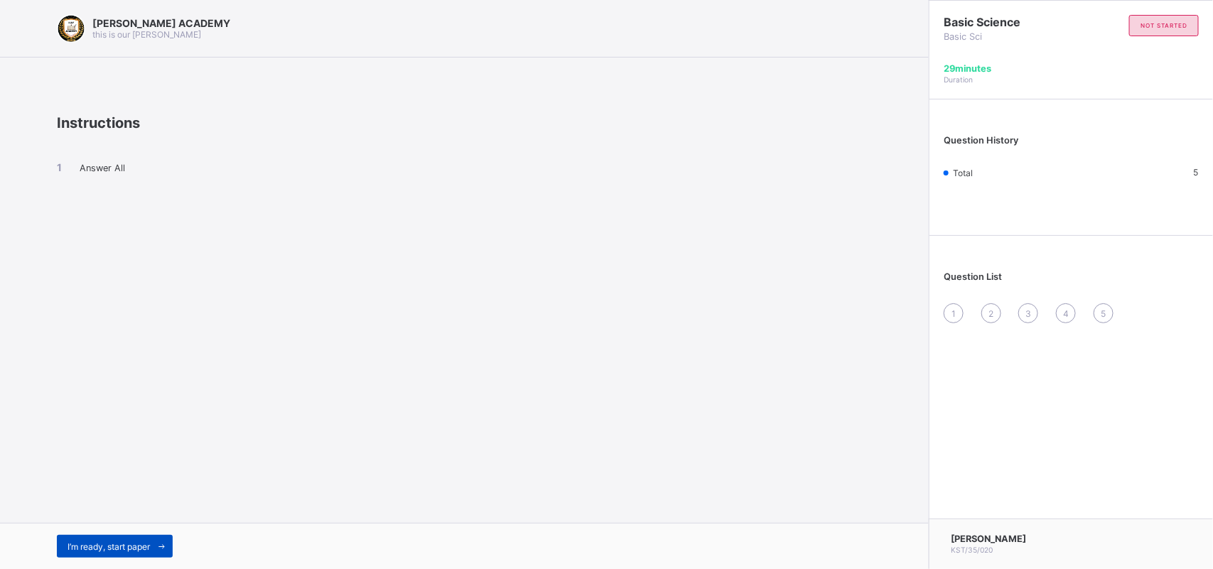
click at [117, 535] on div "I’m ready, start paper" at bounding box center [115, 546] width 116 height 23
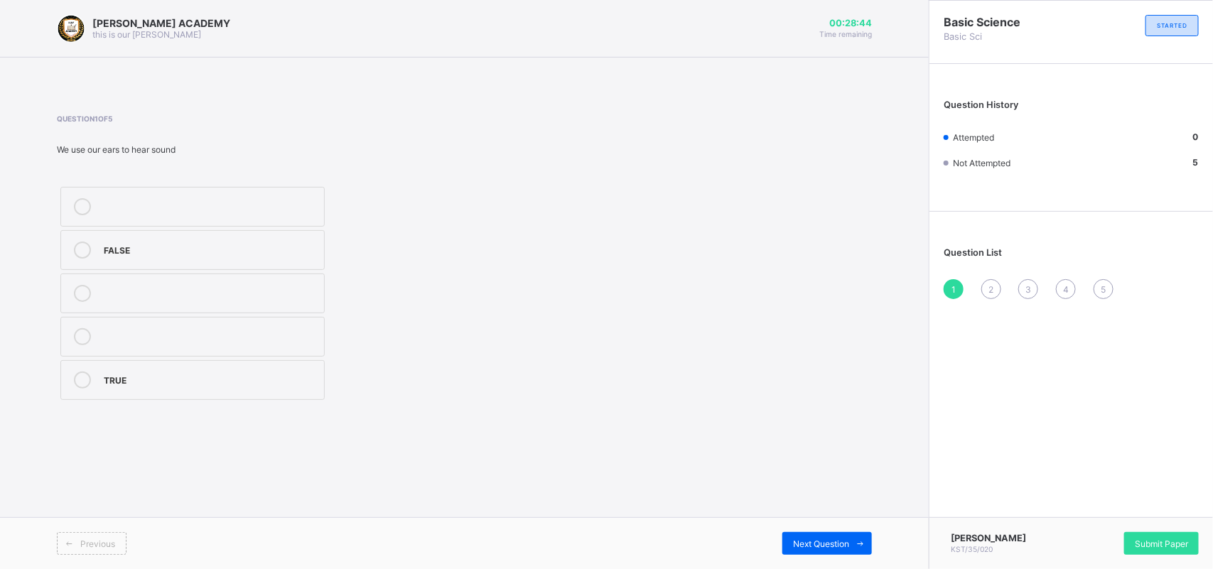
click at [151, 379] on div "TRUE" at bounding box center [210, 379] width 213 height 14
click at [828, 544] on span "Next Question" at bounding box center [821, 544] width 56 height 11
click at [257, 243] on div "Chalkboard" at bounding box center [210, 249] width 213 height 14
click at [820, 533] on div "Next Question" at bounding box center [828, 543] width 90 height 23
click at [291, 200] on div "See" at bounding box center [210, 205] width 213 height 14
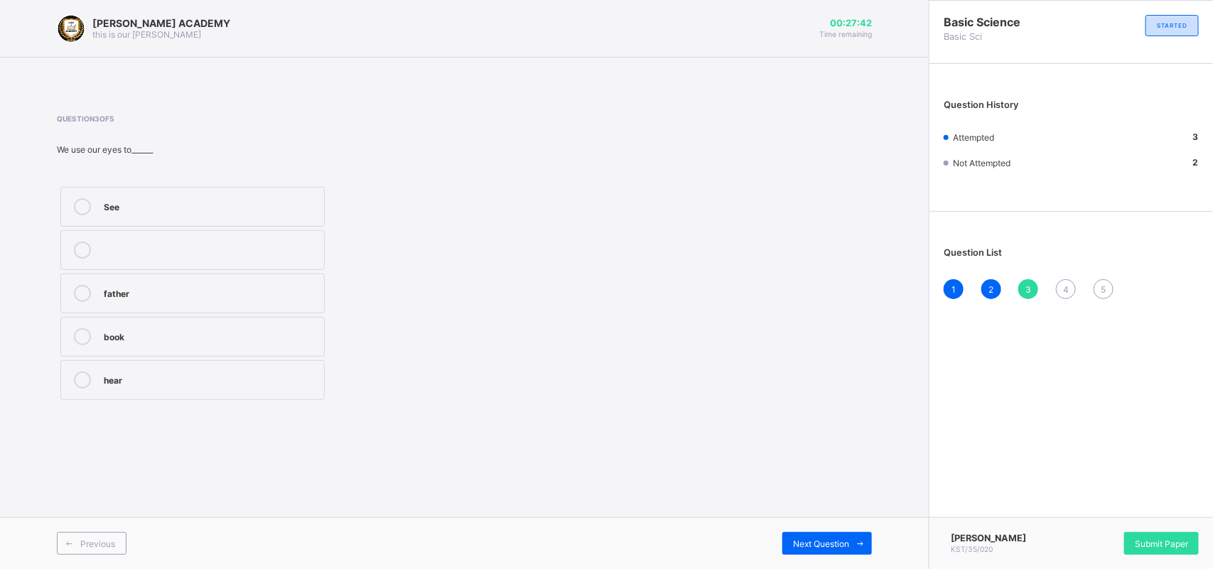
click at [818, 528] on div "Previous Next Question" at bounding box center [464, 544] width 929 height 52
click at [818, 537] on div "Next Question" at bounding box center [828, 543] width 90 height 23
click at [267, 237] on label "5" at bounding box center [192, 250] width 264 height 40
click at [820, 535] on div "Next Question" at bounding box center [828, 543] width 90 height 23
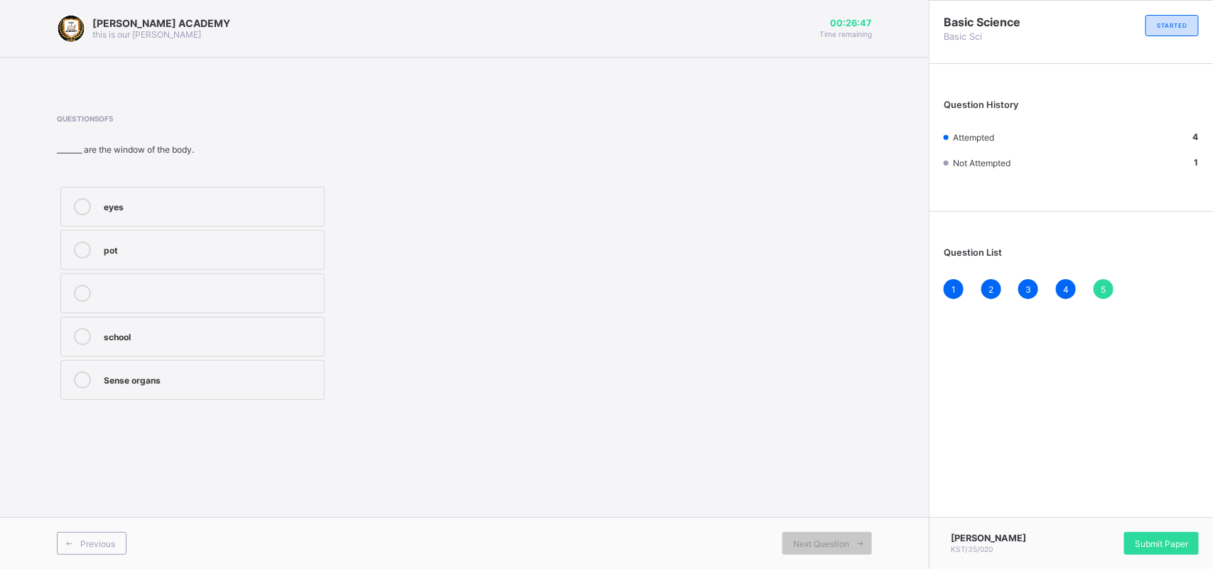
click at [300, 195] on label "eyes" at bounding box center [192, 207] width 264 height 40
click at [1163, 542] on span "Submit Paper" at bounding box center [1161, 544] width 53 height 11
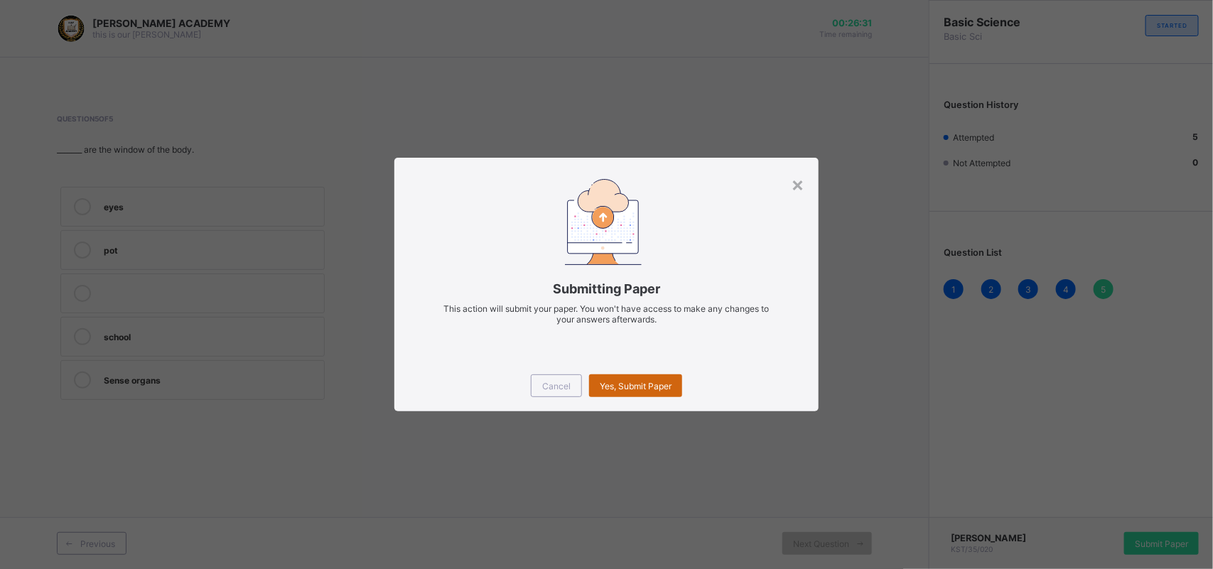
click at [660, 382] on span "Yes, Submit Paper" at bounding box center [636, 386] width 72 height 11
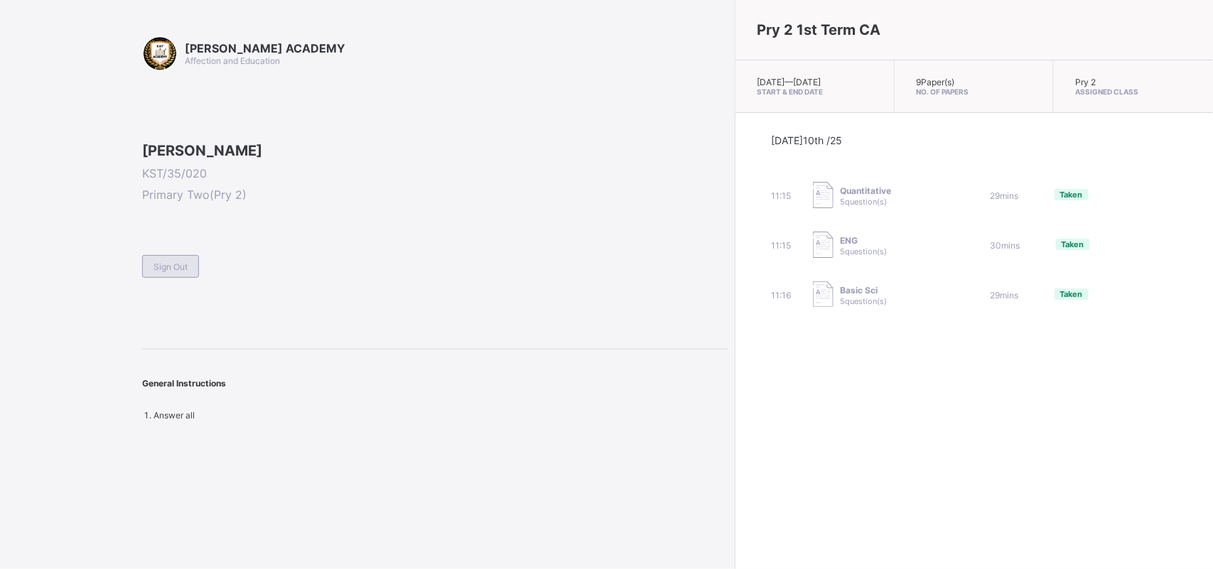
click at [180, 272] on span "Sign Out" at bounding box center [171, 267] width 34 height 11
